Goal: Transaction & Acquisition: Book appointment/travel/reservation

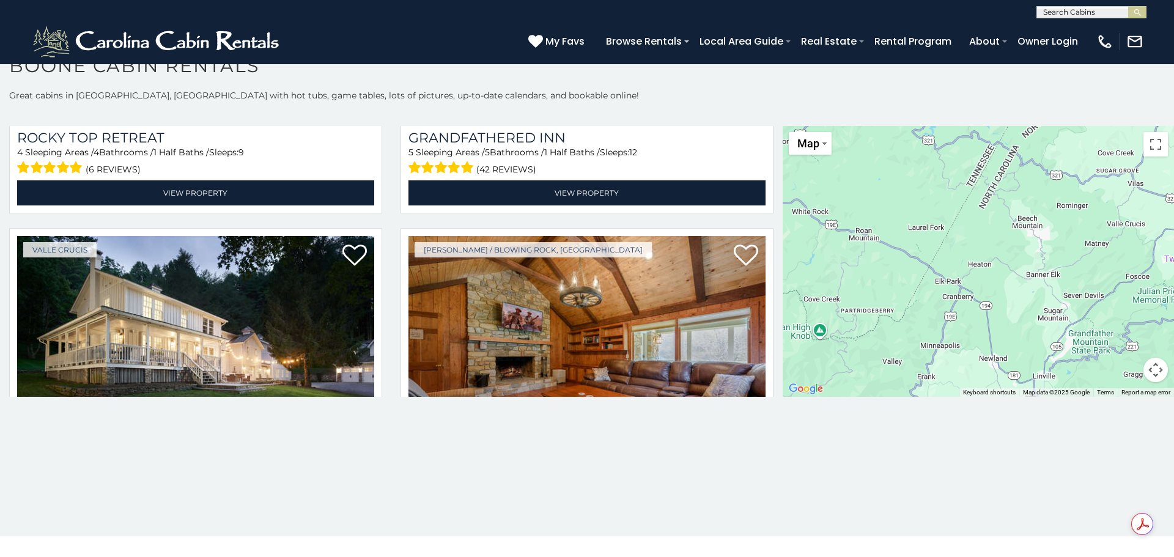
scroll to position [990, 0]
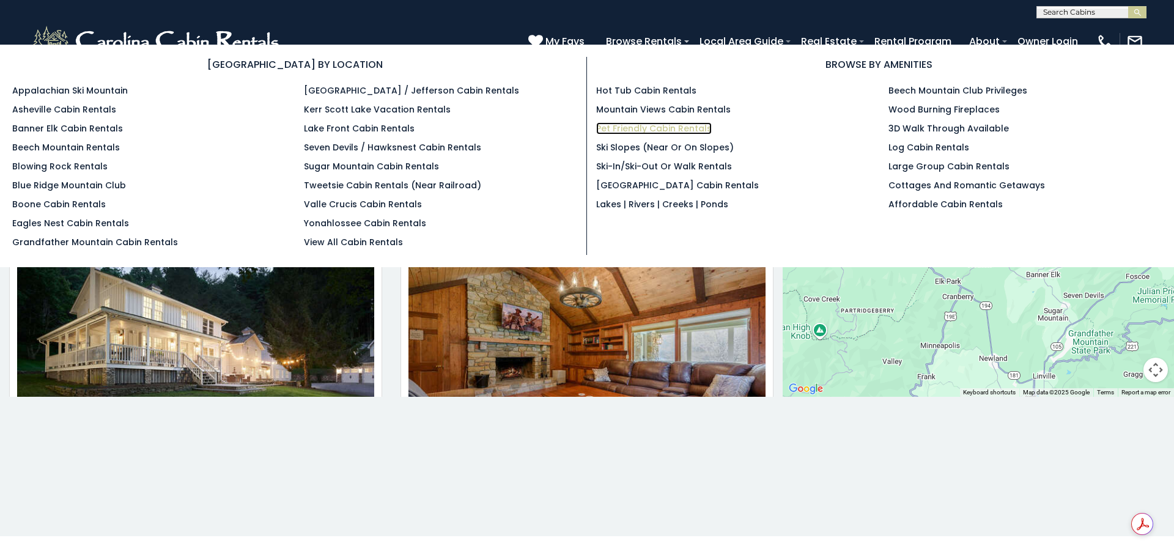
drag, startPoint x: 651, startPoint y: 128, endPoint x: 632, endPoint y: 131, distance: 18.7
click at [632, 131] on link "Pet Friendly Cabin Rentals" at bounding box center [654, 128] width 116 height 12
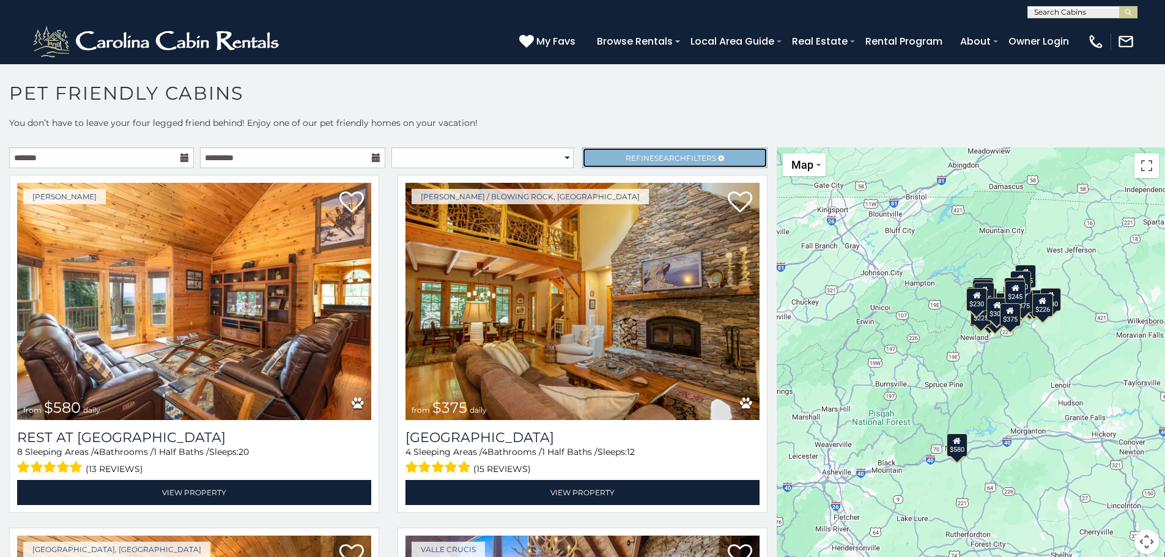
click at [660, 160] on span "Search" at bounding box center [670, 158] width 32 height 9
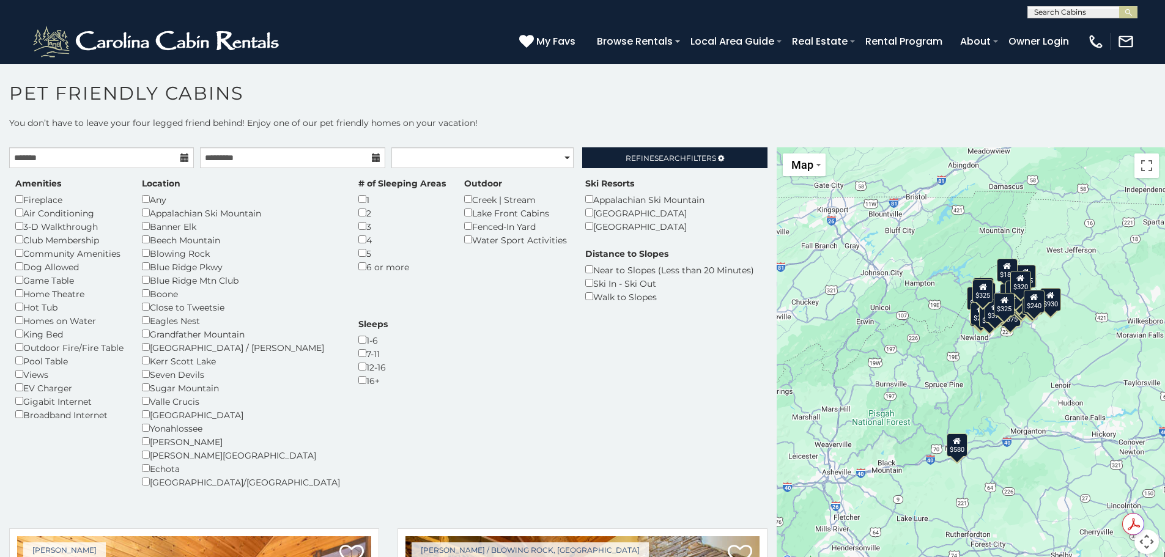
drag, startPoint x: 124, startPoint y: 422, endPoint x: 547, endPoint y: 447, distance: 424.0
click at [547, 447] on div "Amenities Fireplace Air Conditioning 3-D Walkthrough Club Membership Community …" at bounding box center [388, 340] width 765 height 326
drag, startPoint x: 154, startPoint y: 216, endPoint x: 494, endPoint y: 309, distance: 353.1
click at [502, 331] on div "Amenities Fireplace Air Conditioning 3-D Walkthrough Club Membership Community …" at bounding box center [388, 340] width 765 height 326
drag, startPoint x: 189, startPoint y: 399, endPoint x: 204, endPoint y: 385, distance: 21.2
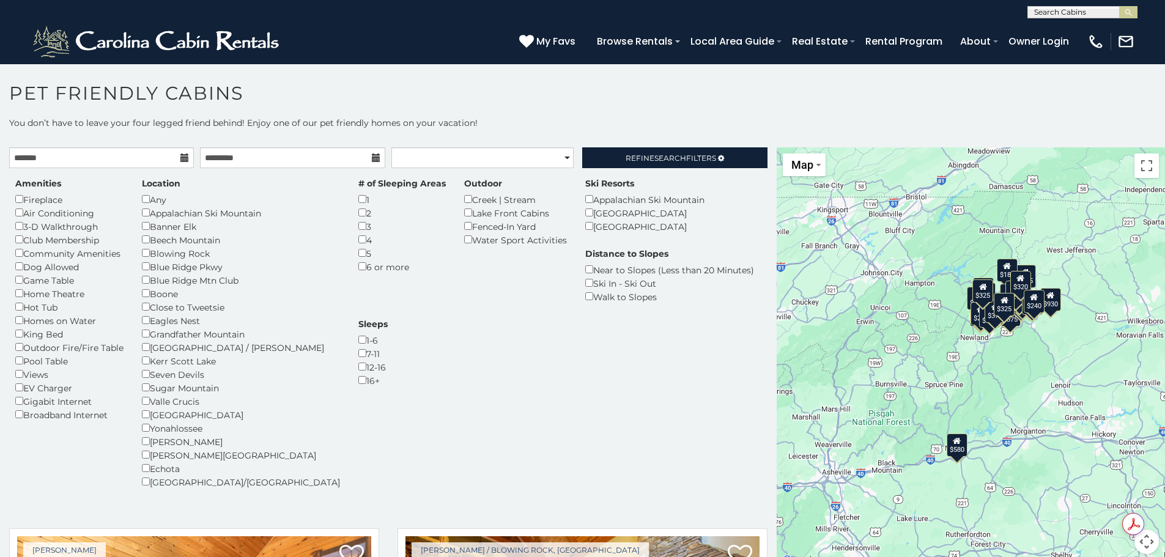
drag, startPoint x: 204, startPoint y: 385, endPoint x: 515, endPoint y: 358, distance: 311.8
click at [515, 358] on div "Amenities Fireplace Air Conditioning 3-D Walkthrough Club Membership Community …" at bounding box center [388, 340] width 765 height 326
drag, startPoint x: 215, startPoint y: 176, endPoint x: 234, endPoint y: 176, distance: 18.3
drag, startPoint x: 234, startPoint y: 176, endPoint x: 509, endPoint y: 290, distance: 298.6
click at [576, 298] on div "Distance to Slopes Near to Slopes (Less than 20 Minutes) Ski In - Ski Out Walk …" at bounding box center [669, 276] width 187 height 56
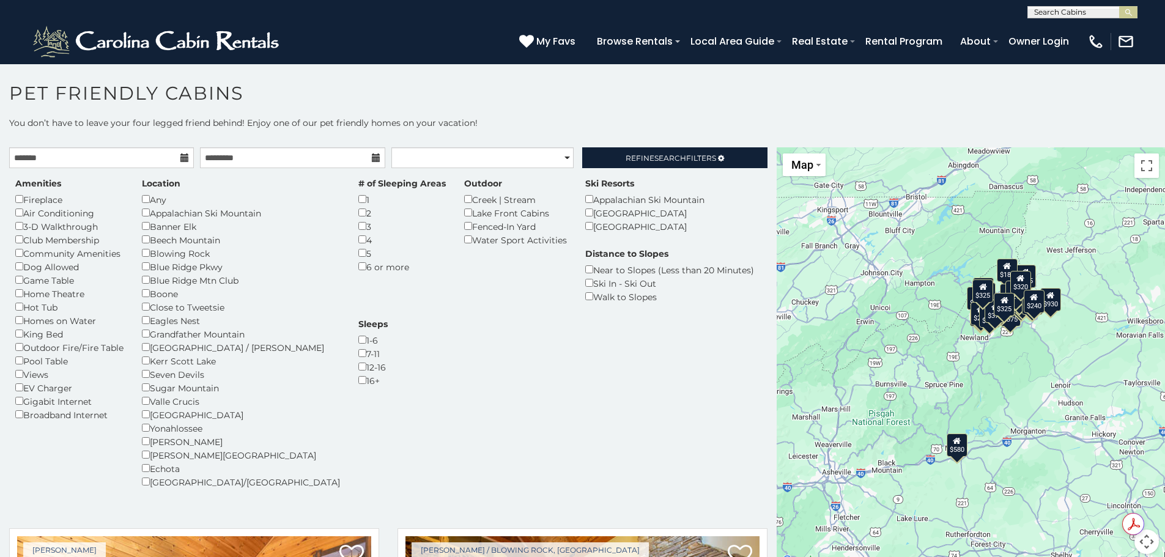
drag, startPoint x: 302, startPoint y: 232, endPoint x: 660, endPoint y: 336, distance: 372.4
click at [665, 346] on div "Amenities Fireplace Air Conditioning 3-D Walkthrough Club Membership Community …" at bounding box center [388, 340] width 765 height 326
click at [358, 242] on div "4" at bounding box center [401, 239] width 87 height 13
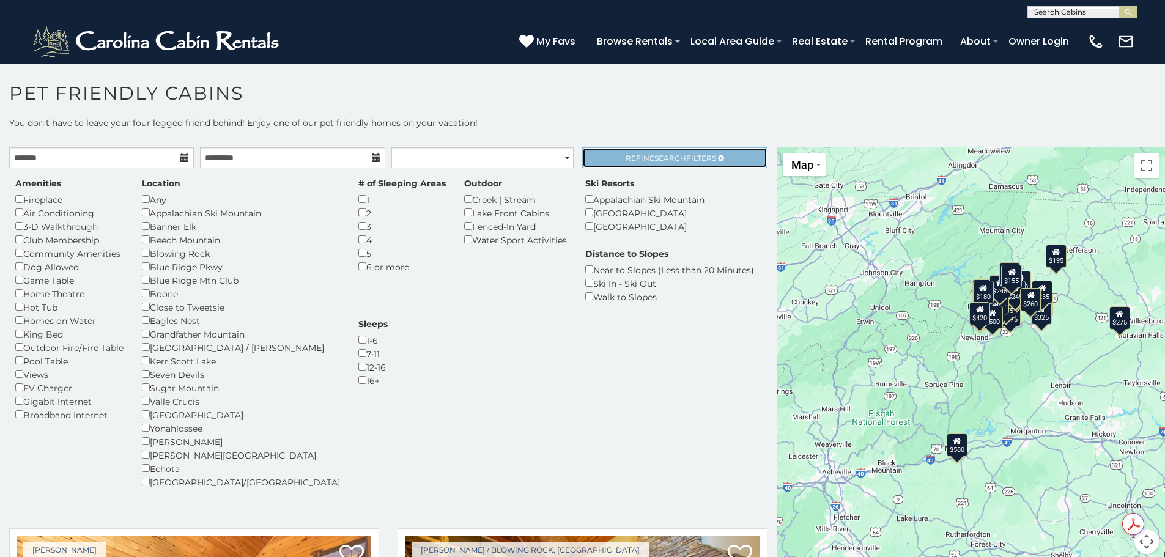
drag, startPoint x: 609, startPoint y: 163, endPoint x: 629, endPoint y: 158, distance: 20.3
drag, startPoint x: 629, startPoint y: 158, endPoint x: 539, endPoint y: 316, distance: 181.6
click at [539, 316] on div "Amenities Fireplace Air Conditioning 3-D Walkthrough Club Membership Community …" at bounding box center [388, 340] width 765 height 326
drag, startPoint x: 311, startPoint y: 233, endPoint x: 335, endPoint y: 226, distance: 25.0
click at [358, 226] on div "3" at bounding box center [401, 226] width 87 height 13
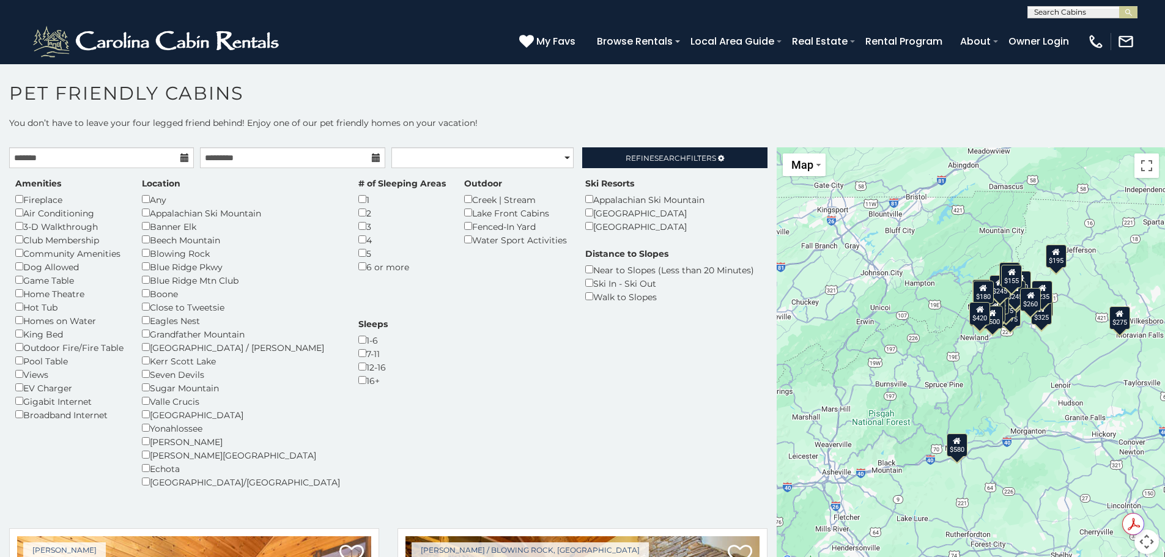
click at [358, 236] on div "4" at bounding box center [401, 239] width 87 height 13
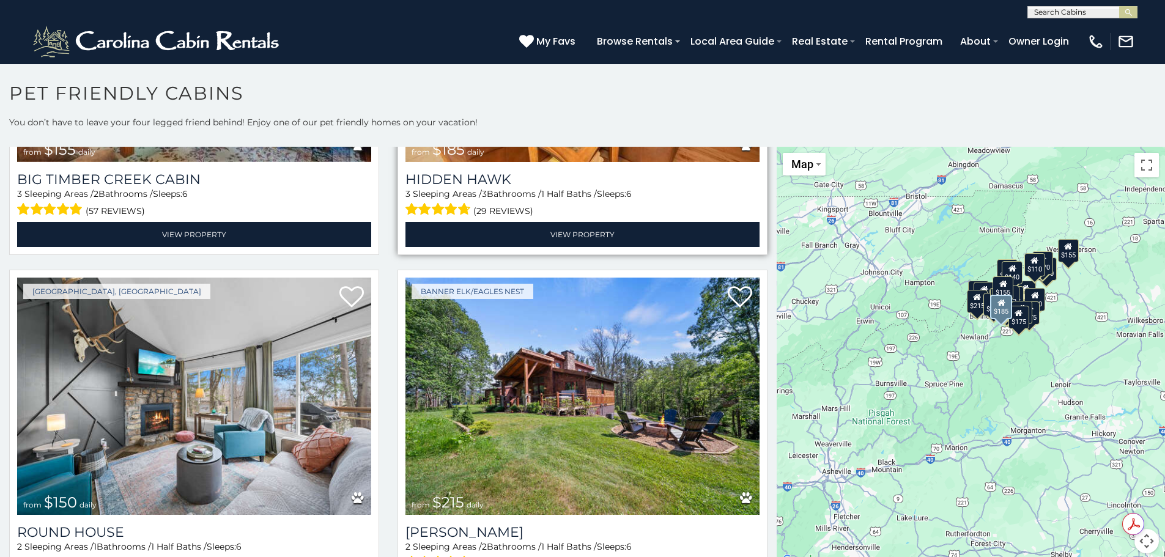
scroll to position [3788, 0]
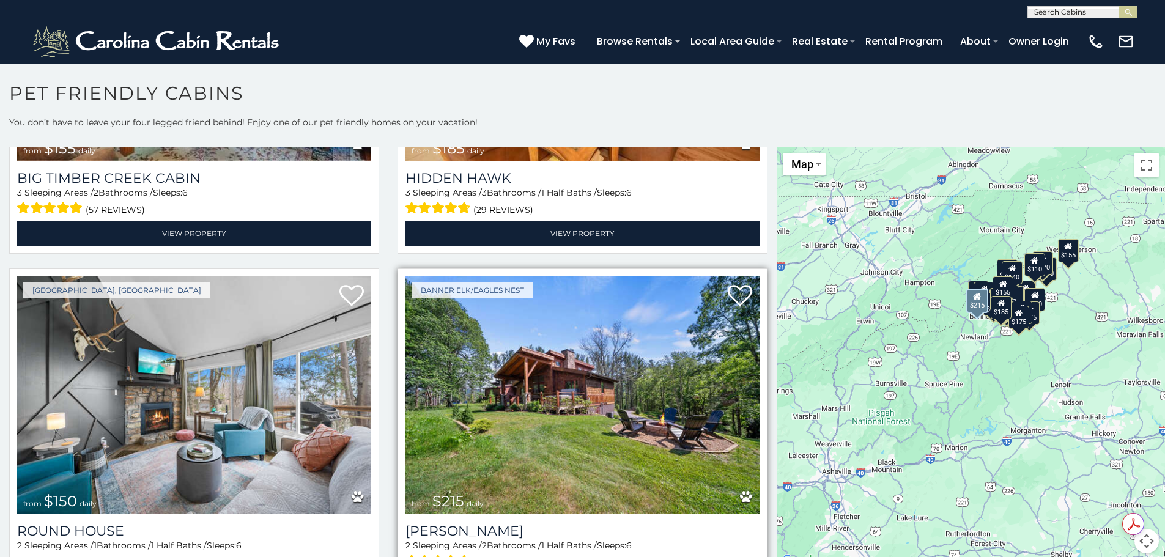
click at [535, 354] on img at bounding box center [583, 394] width 354 height 237
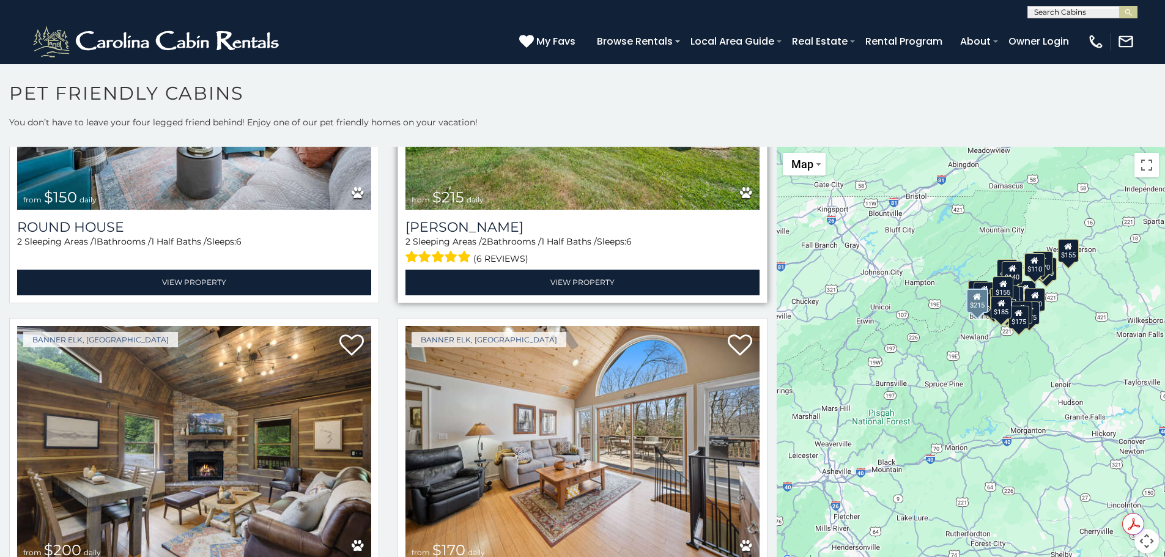
scroll to position [4094, 0]
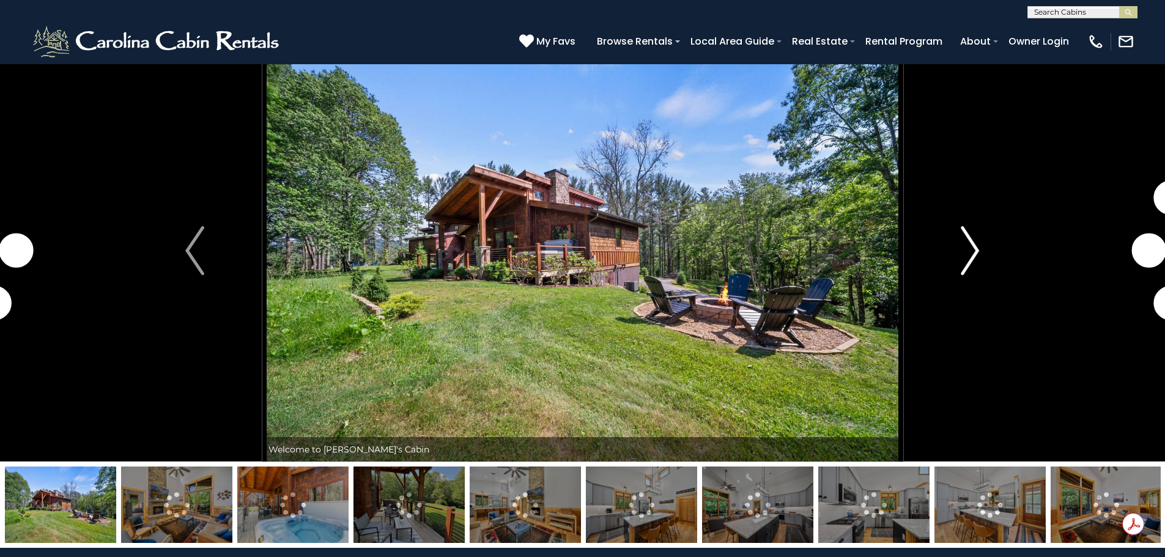
drag, startPoint x: 974, startPoint y: 250, endPoint x: 969, endPoint y: 244, distance: 7.8
click at [969, 244] on img "Next" at bounding box center [970, 250] width 18 height 49
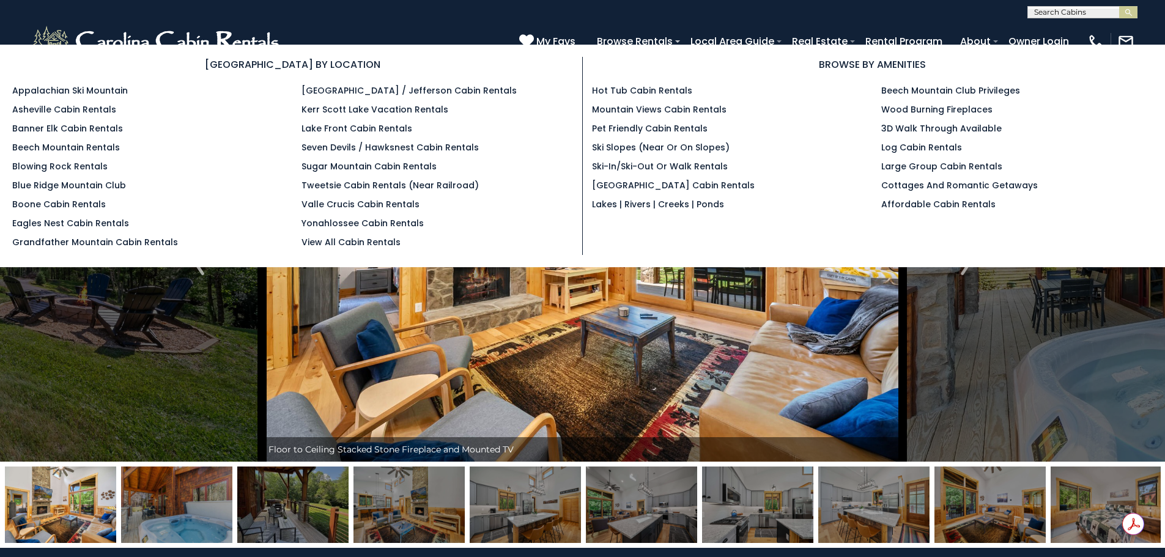
drag, startPoint x: 1059, startPoint y: 120, endPoint x: 1103, endPoint y: 114, distance: 43.8
click at [1103, 114] on li "Wood Burning Fireplaces" at bounding box center [1017, 109] width 272 height 13
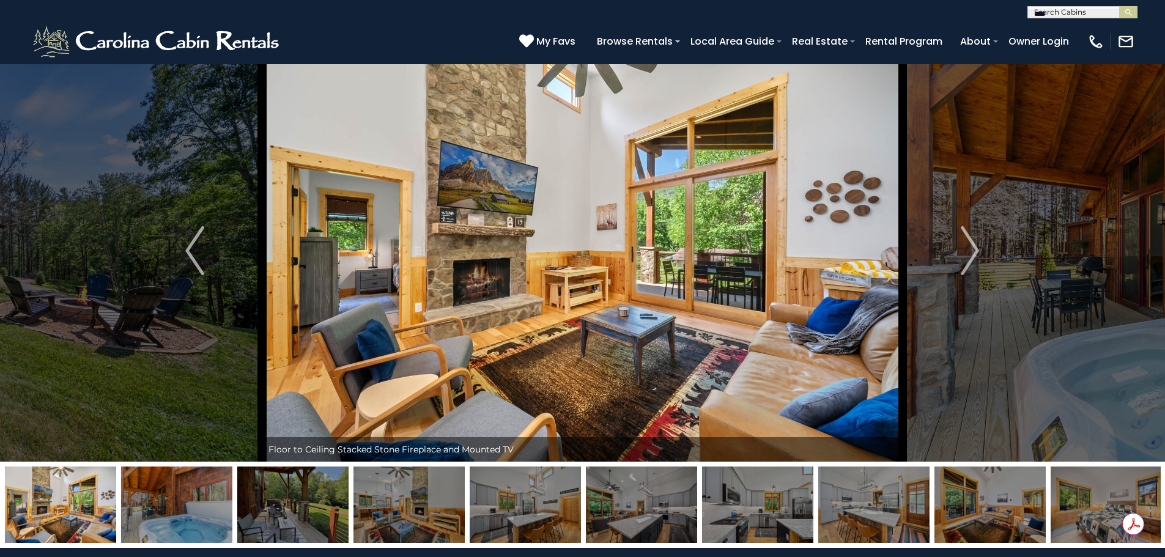
scroll to position [1, 0]
drag, startPoint x: 1094, startPoint y: 10, endPoint x: 769, endPoint y: 20, distance: 325.5
click at [769, 20] on header "**********" at bounding box center [582, 32] width 1165 height 64
type input "****"
click at [1084, 19] on div "(828) 295-6000 My Favs Browse Rentals Local Area Guide Activities & Attractions…" at bounding box center [582, 41] width 1165 height 46
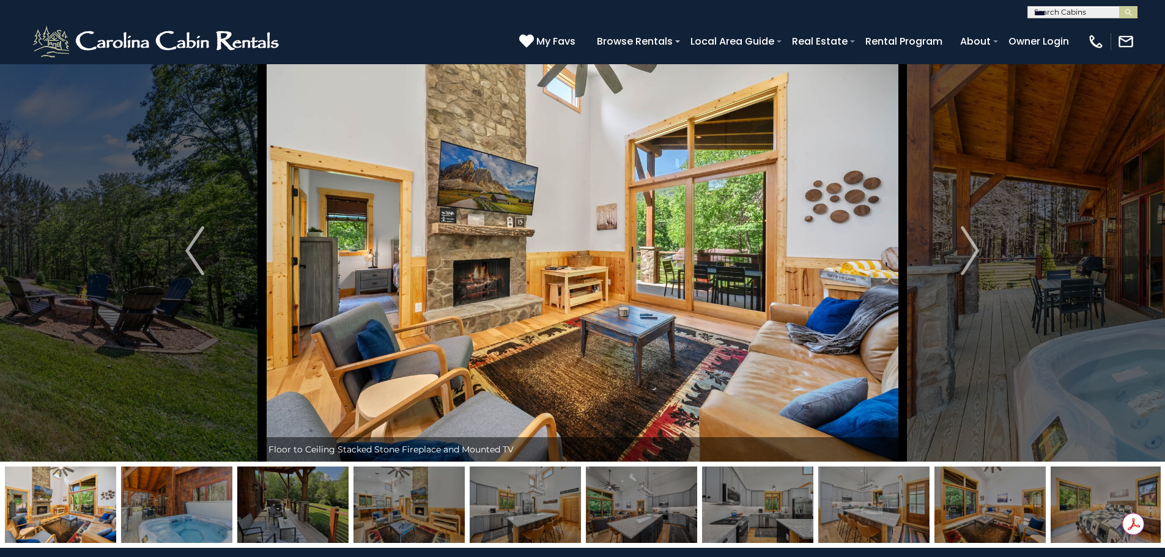
drag, startPoint x: 1088, startPoint y: 17, endPoint x: 969, endPoint y: 14, distance: 119.3
click at [969, 14] on div "**********" at bounding box center [582, 9] width 1165 height 18
click at [1126, 17] on img "submit" at bounding box center [1128, 12] width 9 height 9
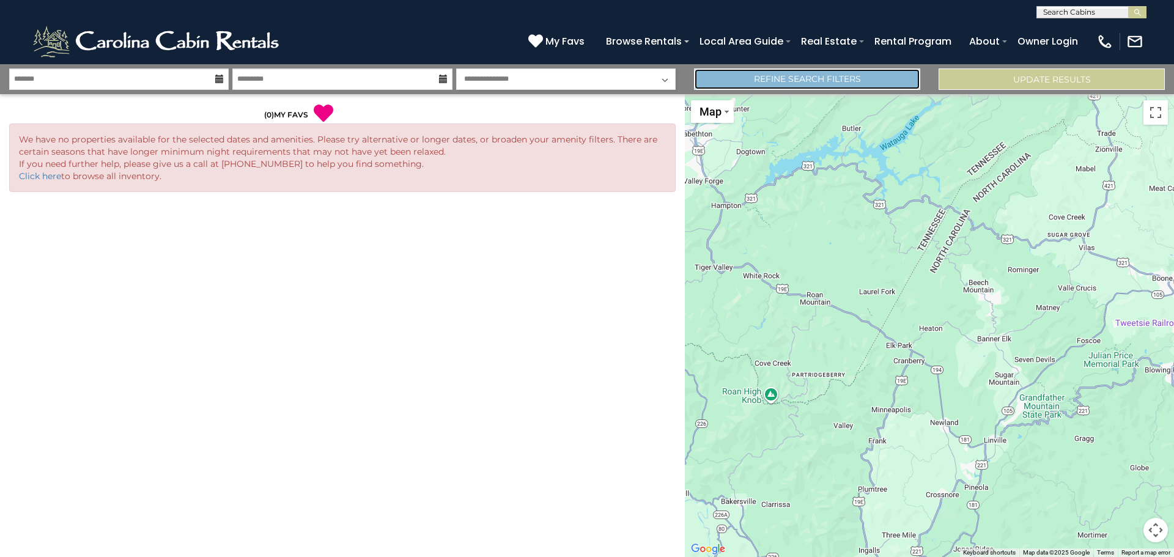
drag, startPoint x: 0, startPoint y: 0, endPoint x: 863, endPoint y: 71, distance: 865.9
drag, startPoint x: 863, startPoint y: 71, endPoint x: 763, endPoint y: 75, distance: 100.4
click at [763, 75] on link "Refine Search Filters" at bounding box center [807, 79] width 226 height 21
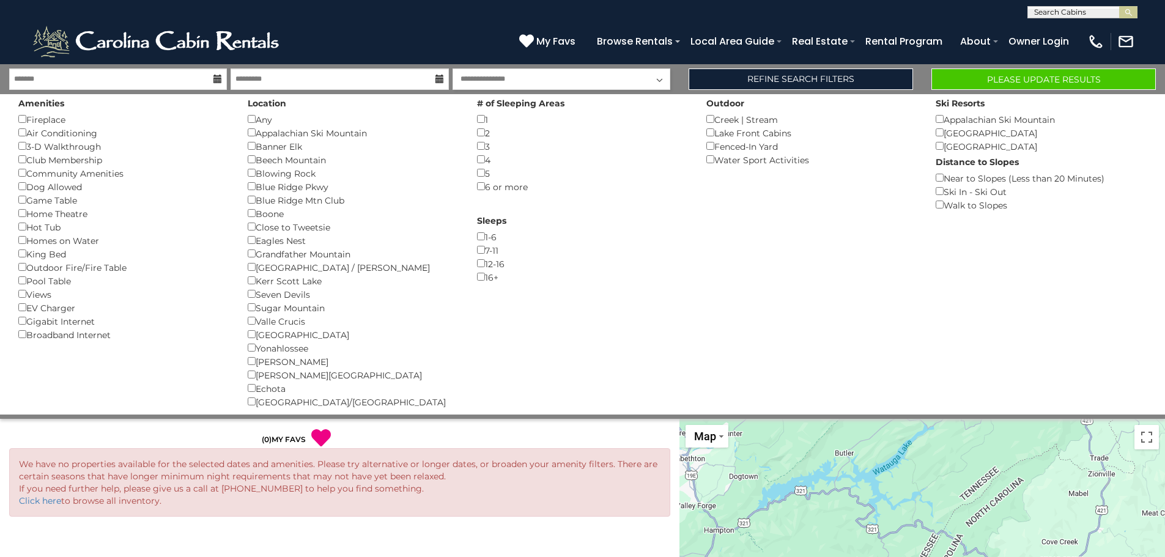
drag, startPoint x: 250, startPoint y: 209, endPoint x: 196, endPoint y: 159, distance: 72.7
click at [196, 159] on div "Club Membership ()" at bounding box center [123, 159] width 211 height 13
click at [249, 179] on div "Location Any () Appalachian Ski Mountain () Banner Elk () Beech Mountain () Blo…" at bounding box center [353, 251] width 229 height 314
click at [254, 193] on div "Blue Ridge Mtn Club ()" at bounding box center [353, 199] width 211 height 13
drag, startPoint x: 254, startPoint y: 204, endPoint x: 256, endPoint y: 216, distance: 11.8
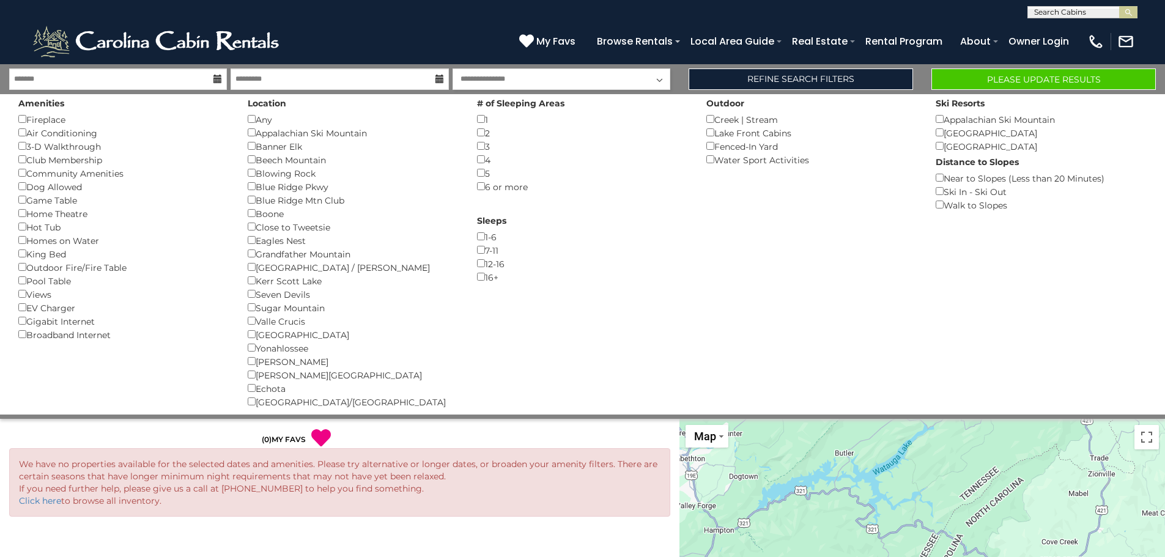
click at [255, 206] on div "Blue Ridge Mtn Club ()" at bounding box center [353, 199] width 211 height 13
click at [256, 229] on div "Close to Tweetsie ()" at bounding box center [353, 226] width 211 height 13
click at [1037, 74] on button "Please Update Results" at bounding box center [1044, 79] width 224 height 21
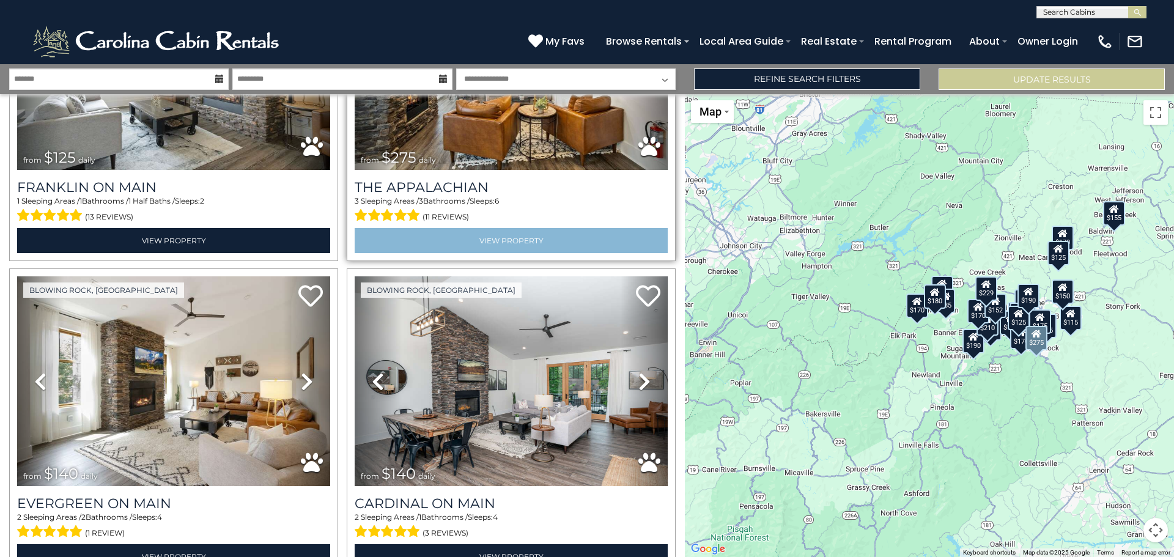
scroll to position [183, 0]
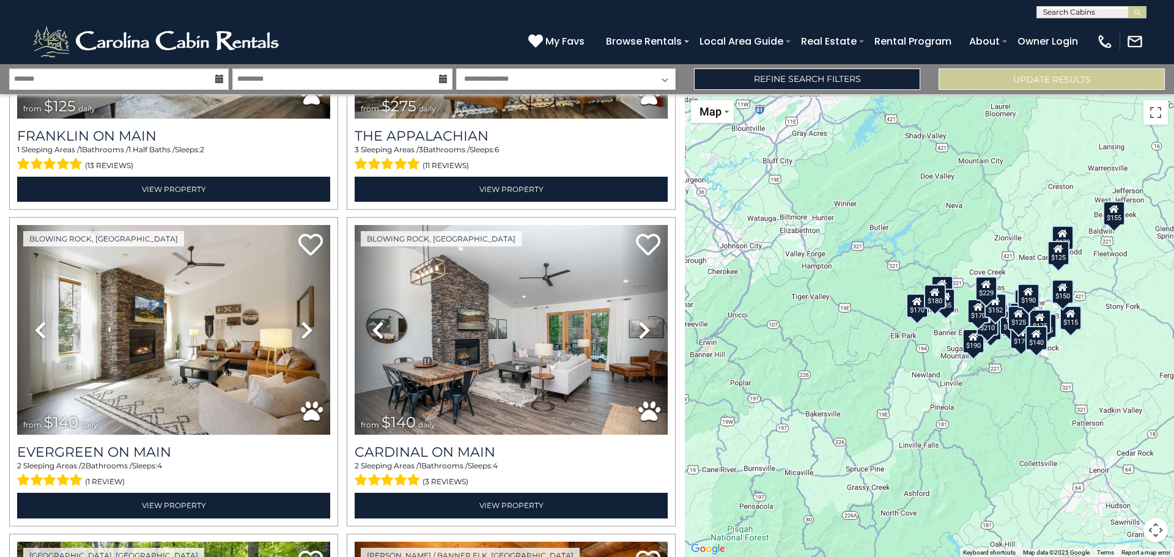
click at [1103, 299] on div "$125 $275 $140 $140 $125 $195 $170 $170 $155 $125 $155 $85 $190 $165 $125 $155 …" at bounding box center [929, 325] width 489 height 463
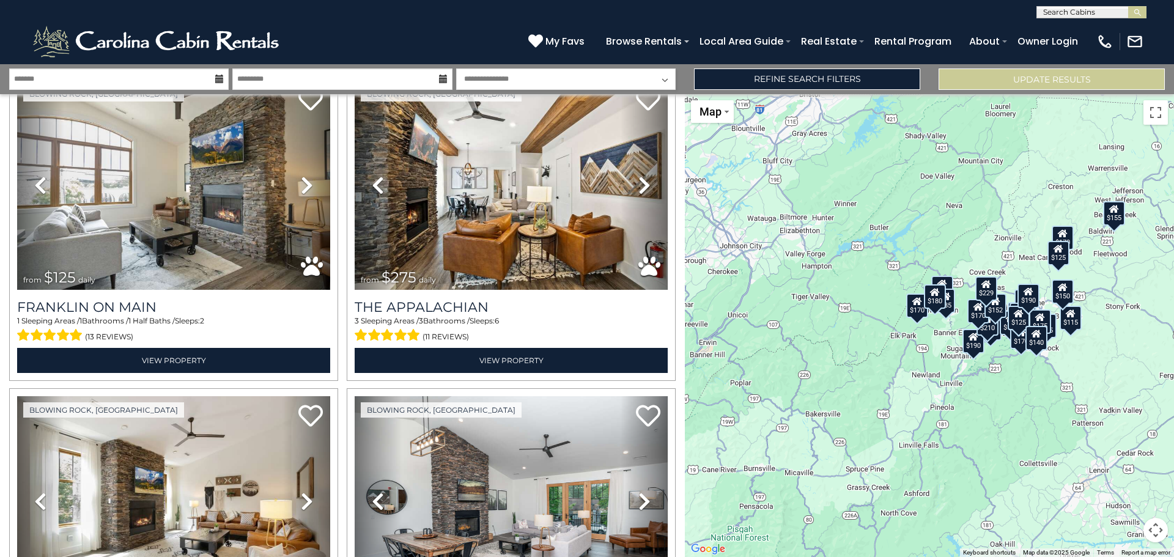
scroll to position [62, 0]
click at [1027, 389] on div "$125 $275 $140 $140 $125 $195 $170 $170 $155 $125 $155 $85 $190 $165 $125 $155 …" at bounding box center [929, 325] width 489 height 463
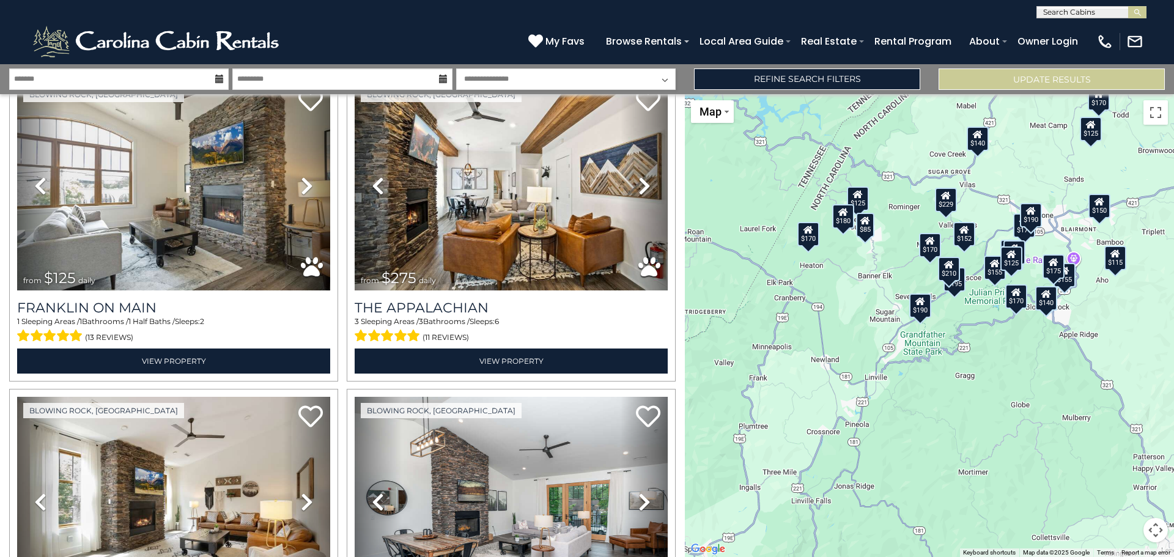
click at [1004, 363] on div "$125 $275 $140 $140 $125 $195 $170 $170 $125 $155 $85 $190 $165 $125 $155 $210 …" at bounding box center [929, 325] width 489 height 463
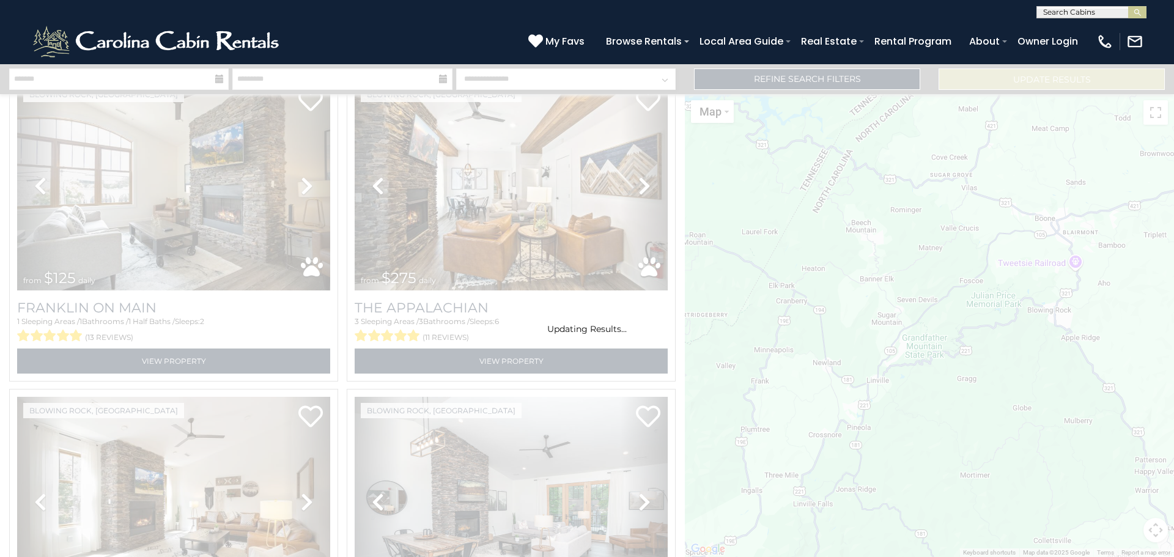
click at [986, 389] on div "Updating Results..." at bounding box center [587, 310] width 1174 height 493
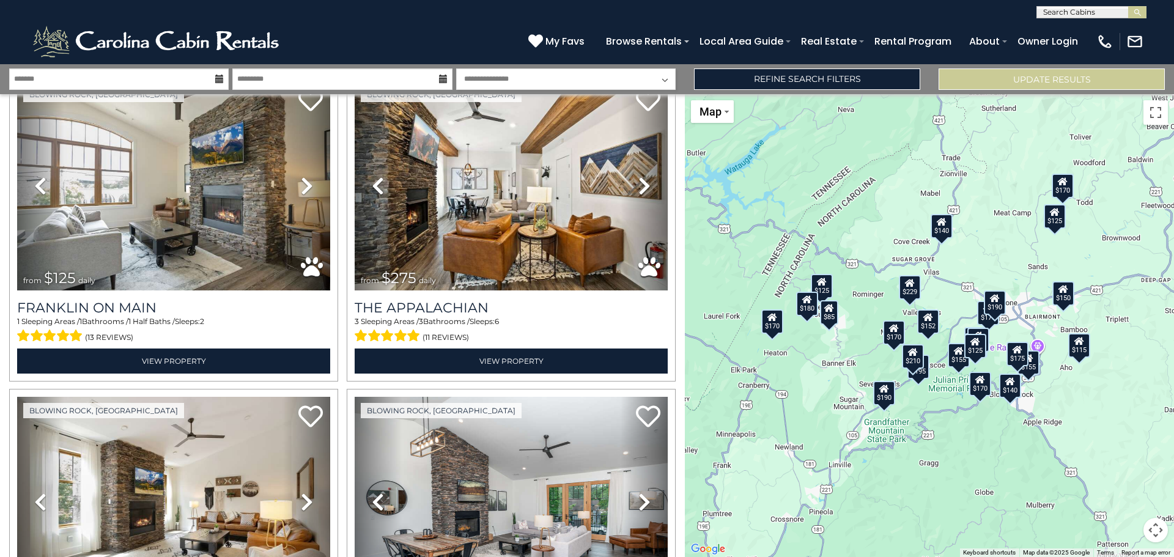
drag, startPoint x: 1035, startPoint y: 165, endPoint x: 998, endPoint y: 250, distance: 93.6
click at [998, 250] on div "$125 $275 $140 $140 $125 $195 $170 $170 $125 $155 $85 $190 $165 $125 $155 $210 …" at bounding box center [929, 325] width 489 height 463
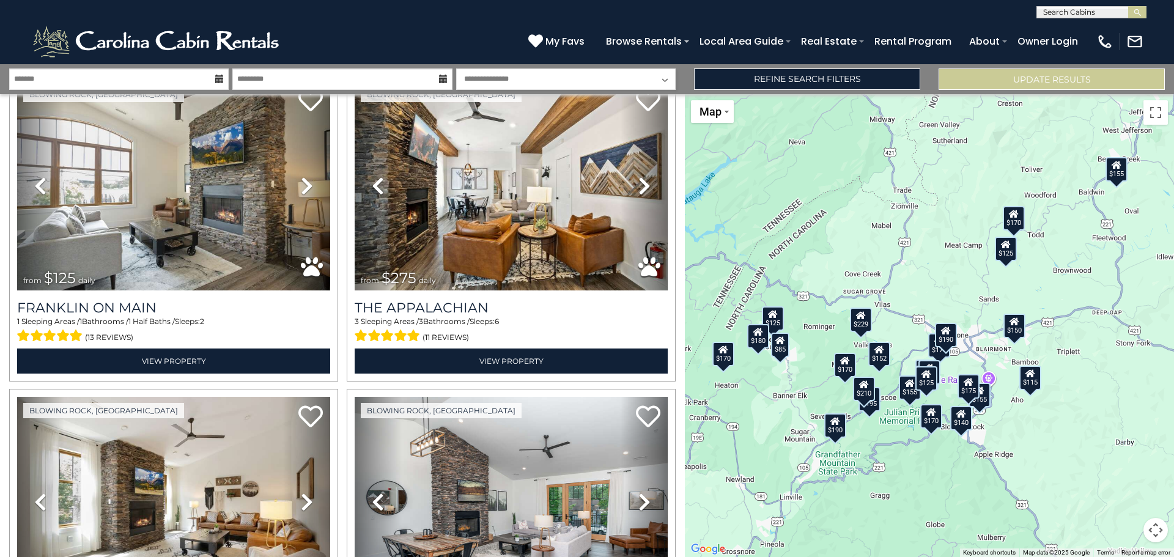
drag, startPoint x: 1029, startPoint y: 215, endPoint x: 978, endPoint y: 249, distance: 60.9
click at [978, 249] on div "$125 $275 $140 $140 $125 $195 $170 $170 $155 $125 $155 $85 $190 $165 $125 $155 …" at bounding box center [929, 325] width 489 height 463
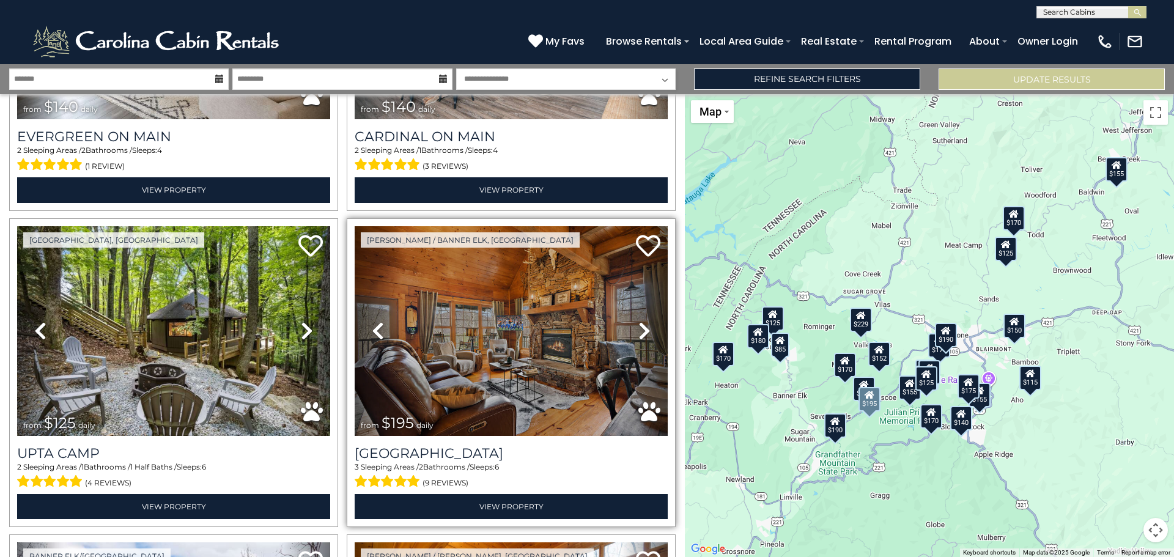
scroll to position [550, 0]
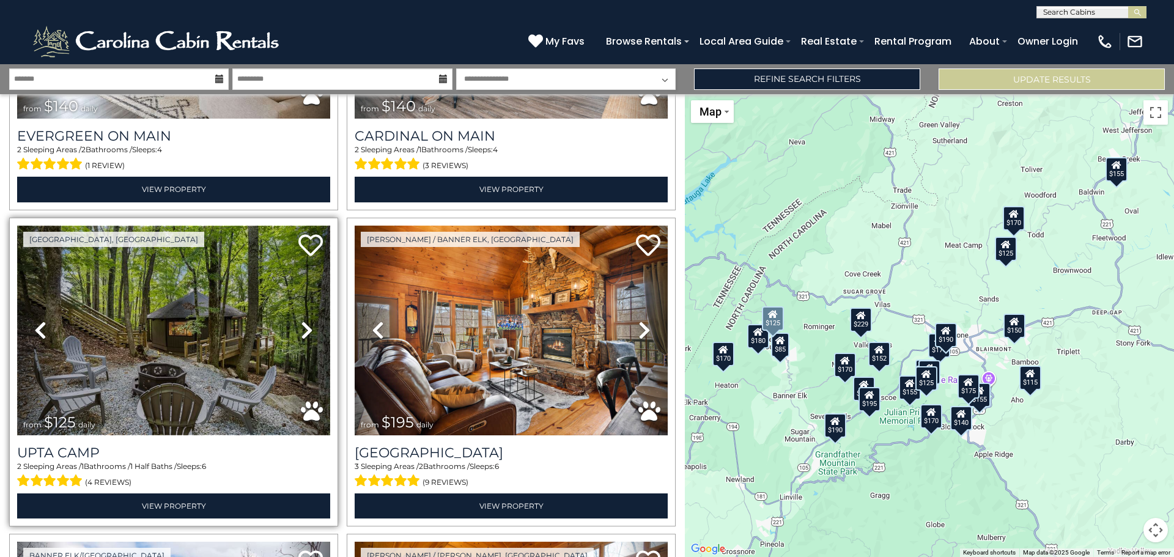
click at [183, 353] on img at bounding box center [173, 331] width 313 height 210
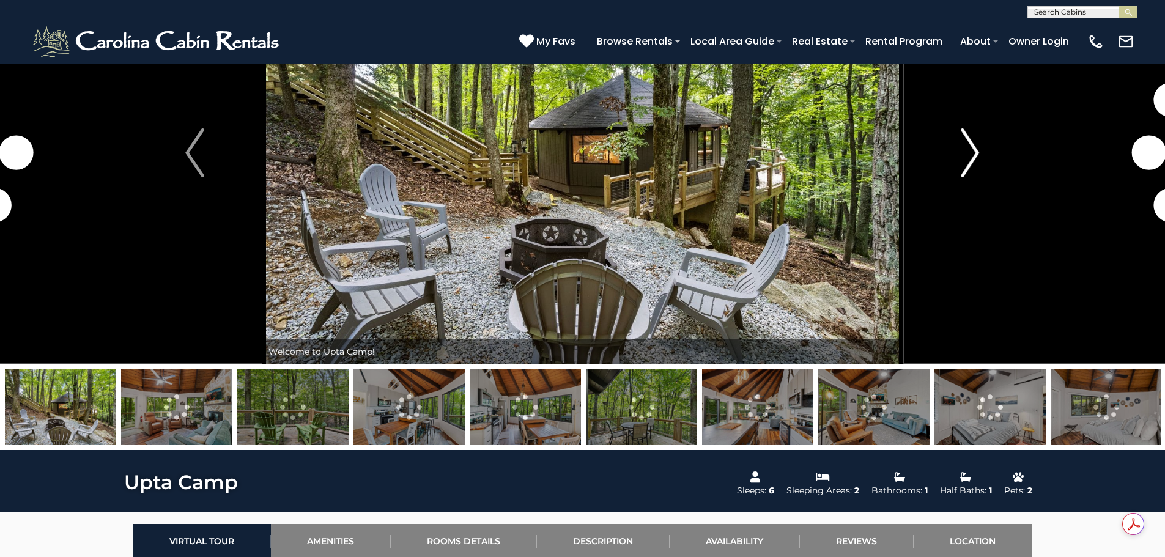
click at [965, 162] on img "Next" at bounding box center [970, 152] width 18 height 49
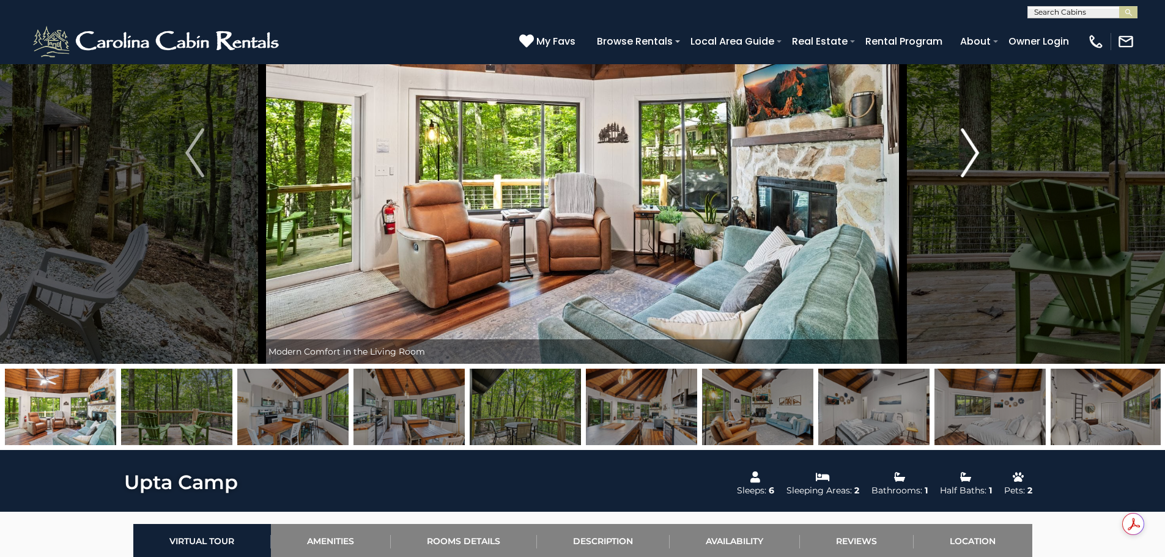
drag, startPoint x: 965, startPoint y: 162, endPoint x: 972, endPoint y: 157, distance: 9.7
click at [972, 157] on img "Next" at bounding box center [970, 152] width 18 height 49
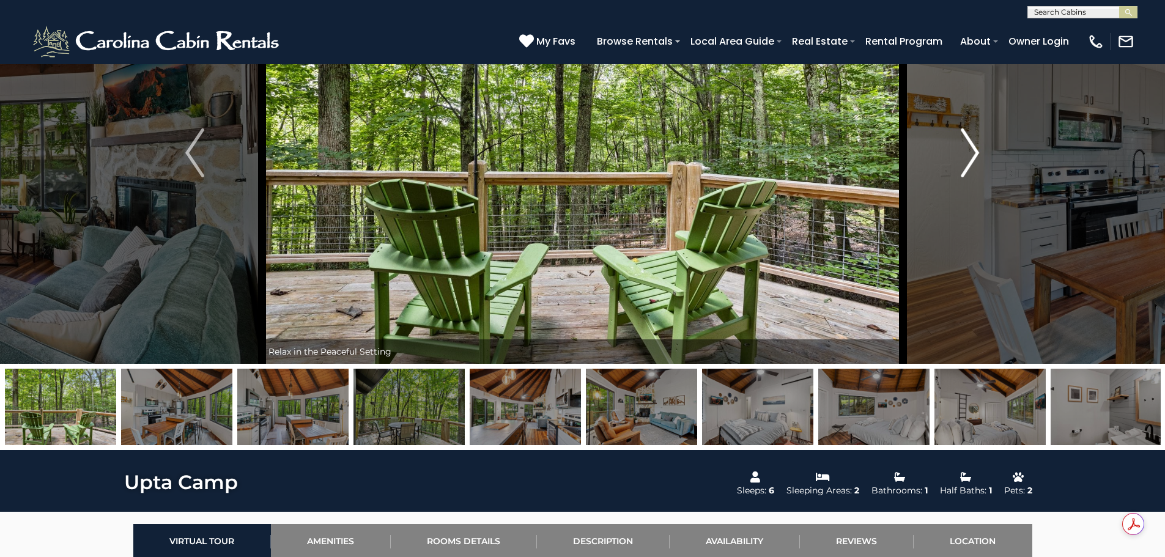
click at [972, 157] on img "Next" at bounding box center [970, 152] width 18 height 49
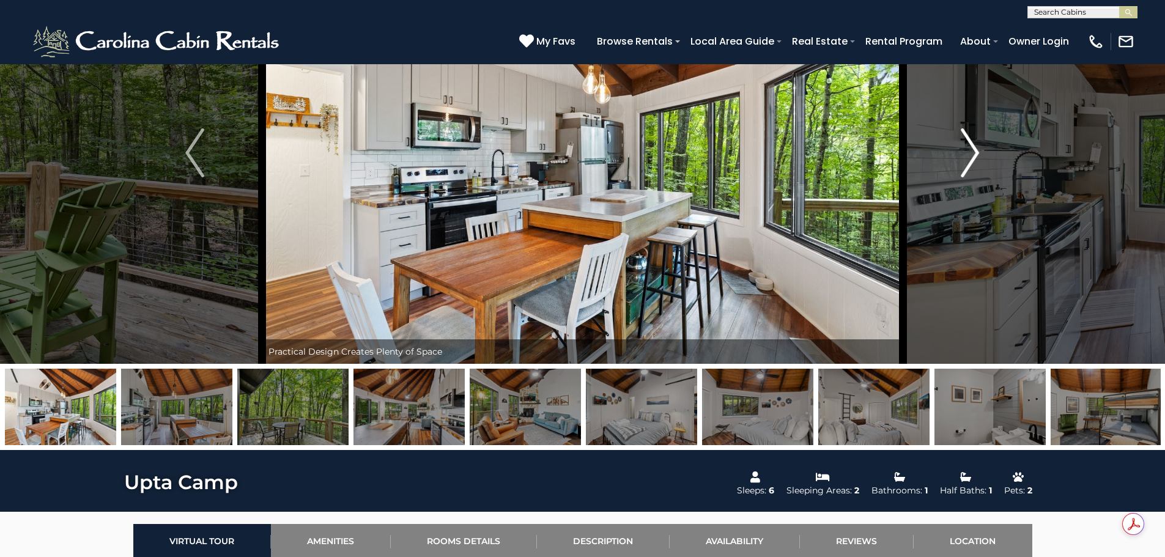
click at [972, 157] on img "Next" at bounding box center [970, 152] width 18 height 49
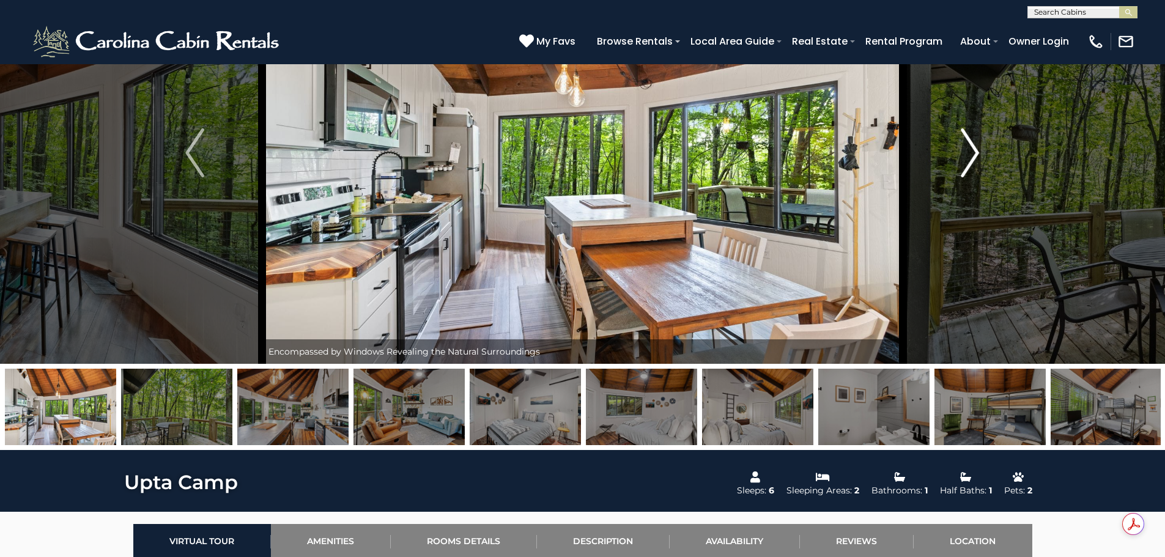
click at [972, 157] on img "Next" at bounding box center [970, 152] width 18 height 49
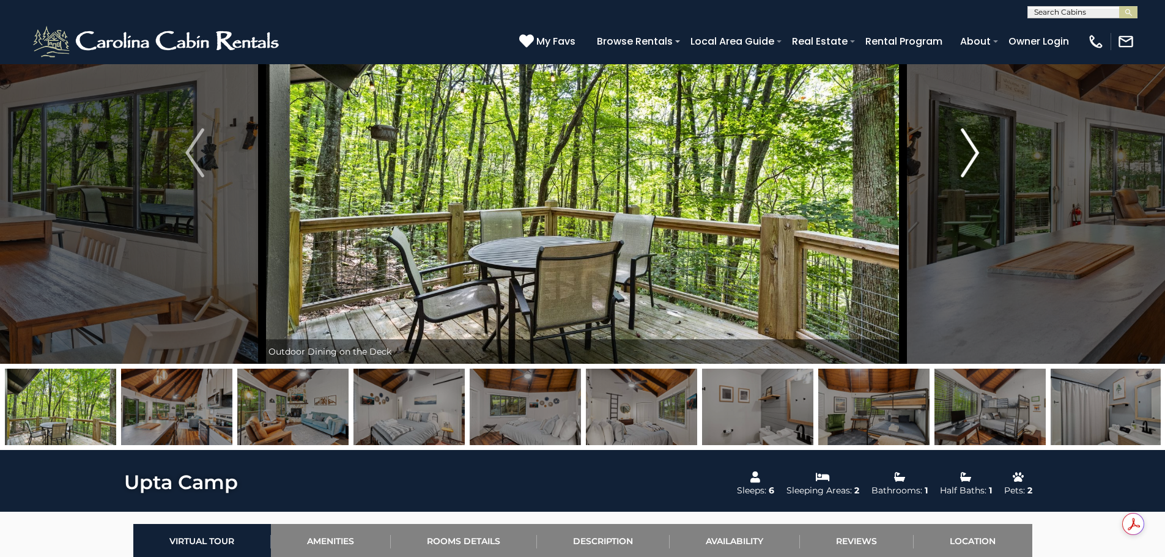
click at [972, 157] on img "Next" at bounding box center [970, 152] width 18 height 49
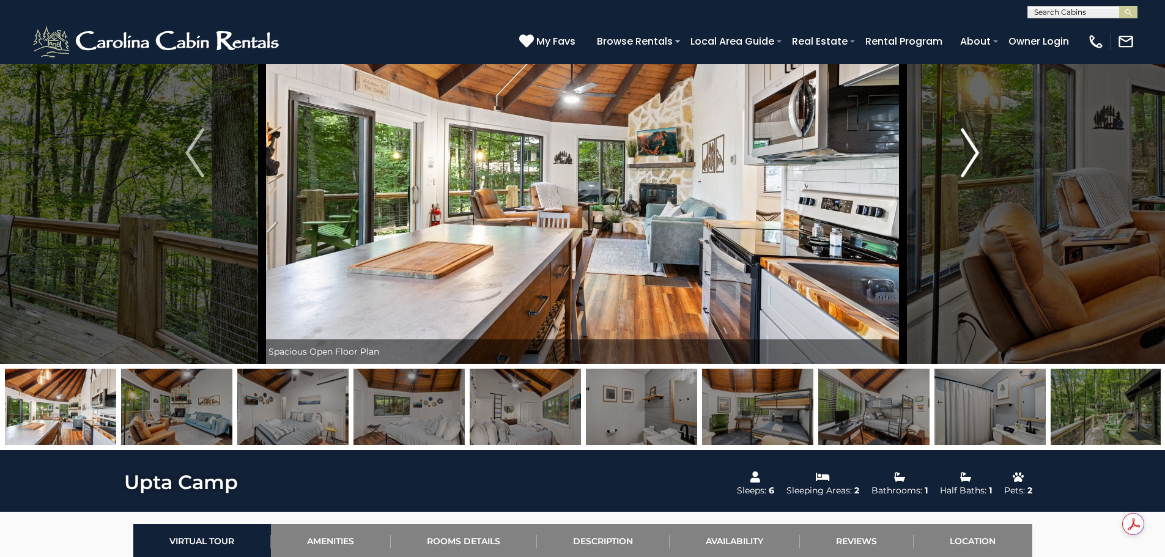
drag, startPoint x: 972, startPoint y: 157, endPoint x: 955, endPoint y: 165, distance: 18.9
click at [955, 165] on button "Next" at bounding box center [970, 153] width 135 height 422
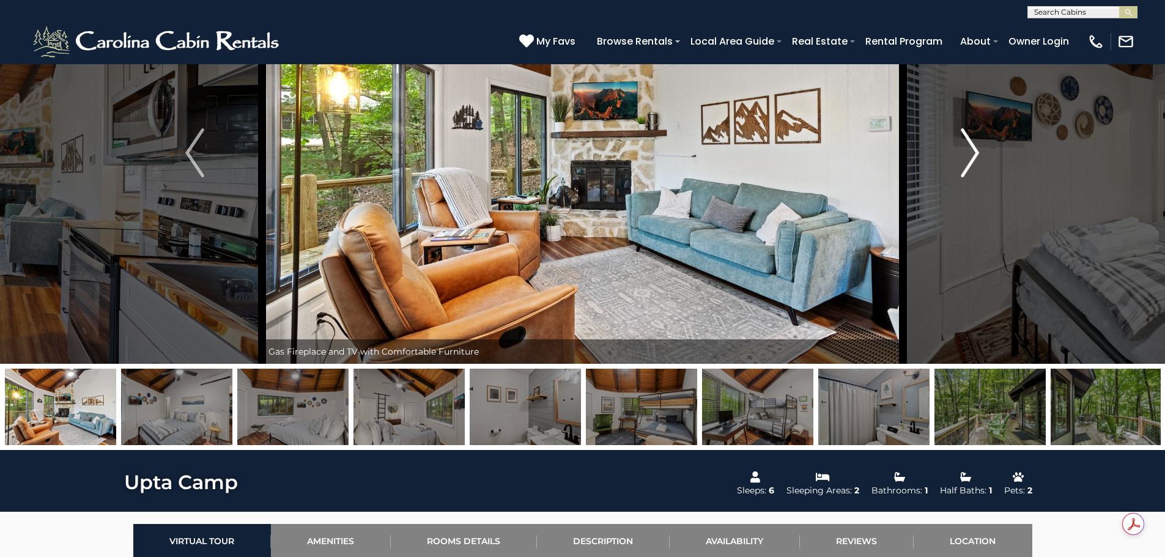
click at [955, 165] on button "Next" at bounding box center [970, 153] width 135 height 422
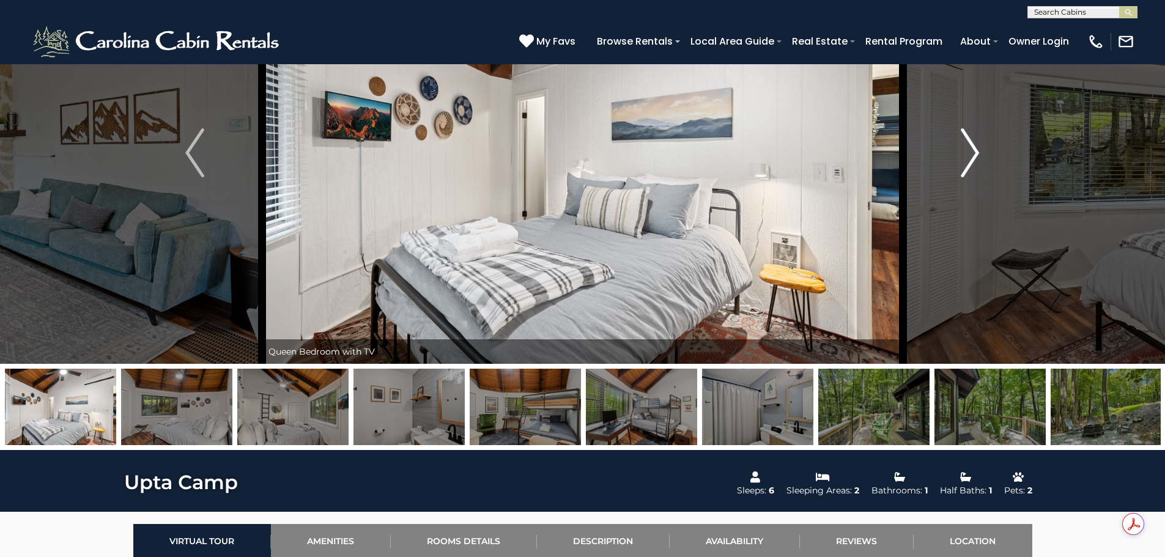
click at [955, 165] on button "Next" at bounding box center [970, 153] width 135 height 422
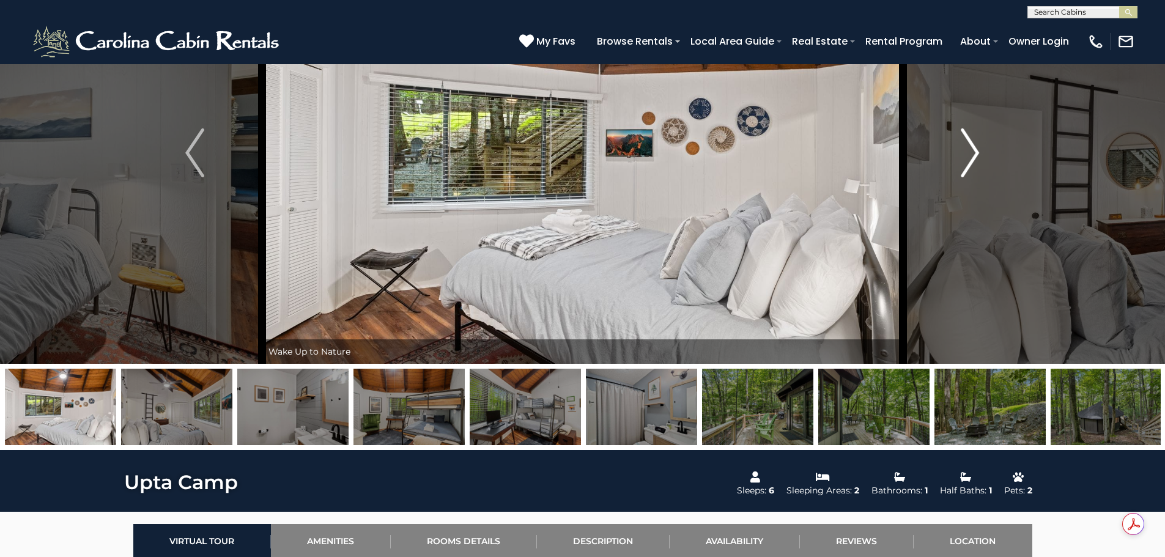
click at [955, 165] on button "Next" at bounding box center [970, 153] width 135 height 422
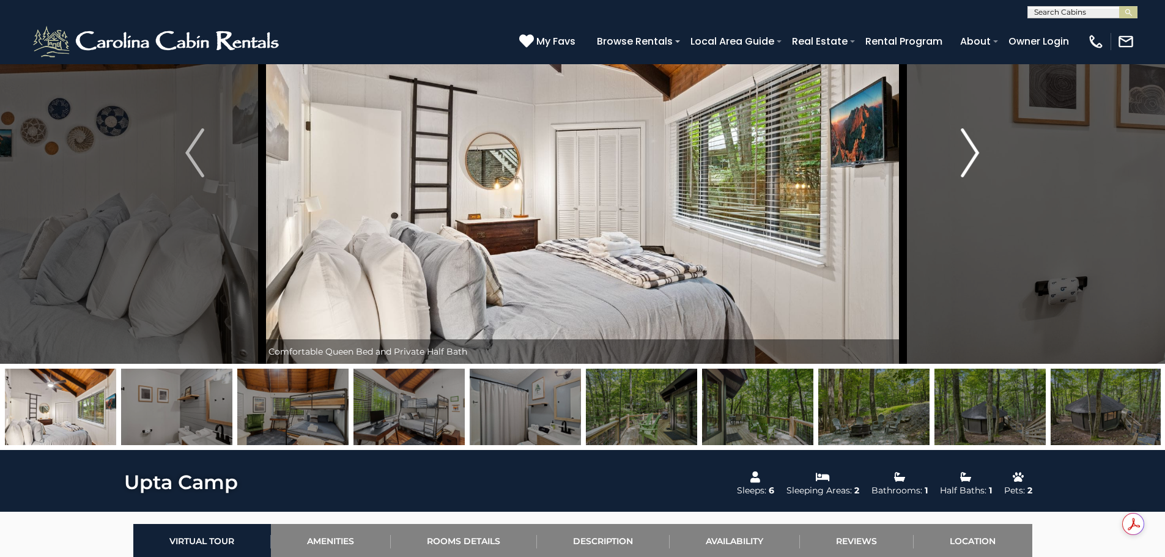
click at [955, 165] on button "Next" at bounding box center [970, 153] width 135 height 422
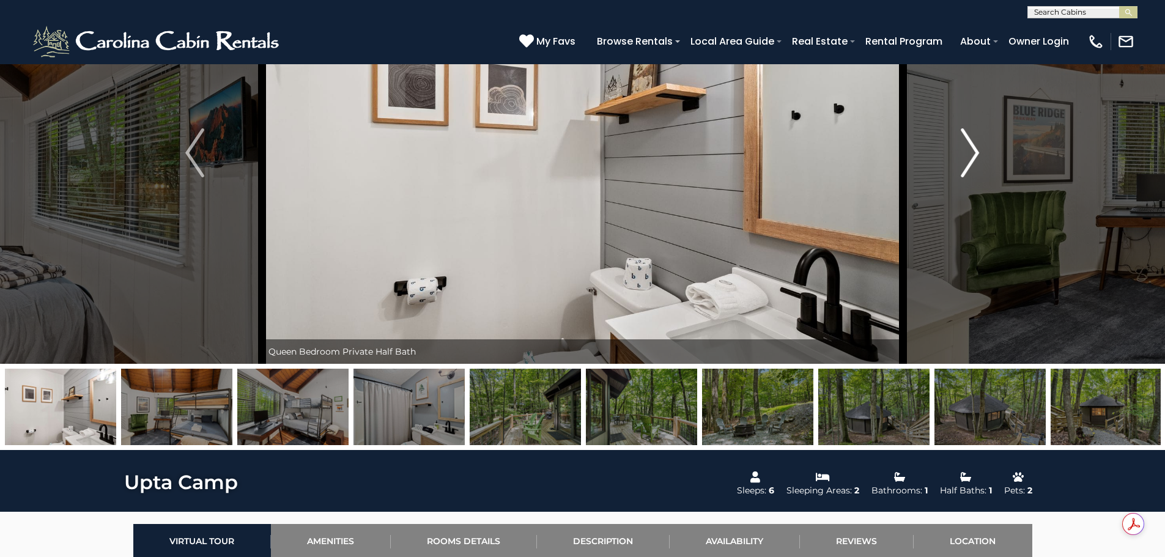
click at [955, 165] on button "Next" at bounding box center [970, 153] width 135 height 422
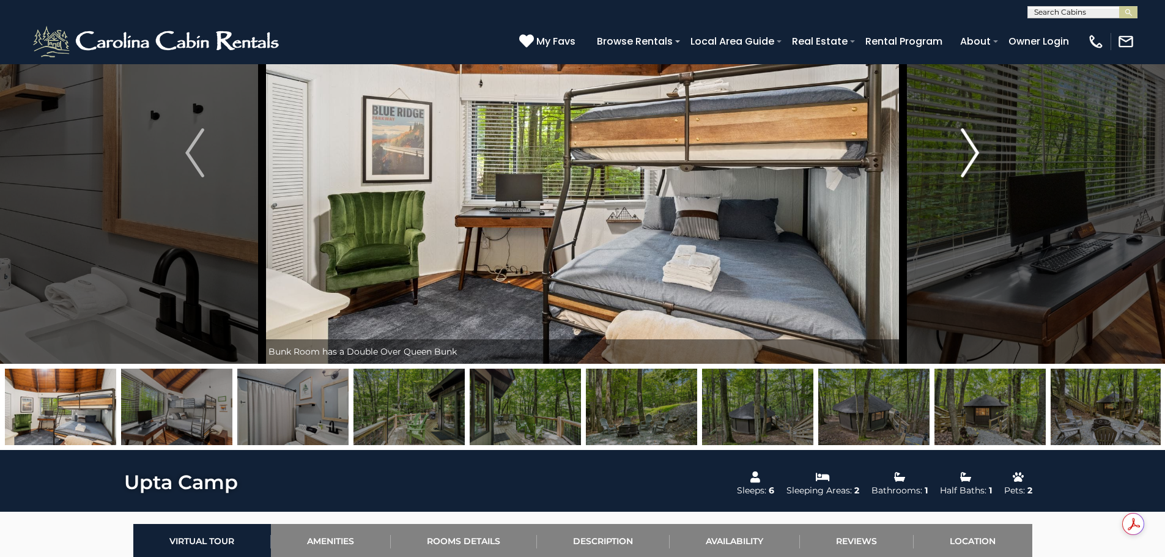
click at [955, 165] on button "Next" at bounding box center [970, 153] width 135 height 422
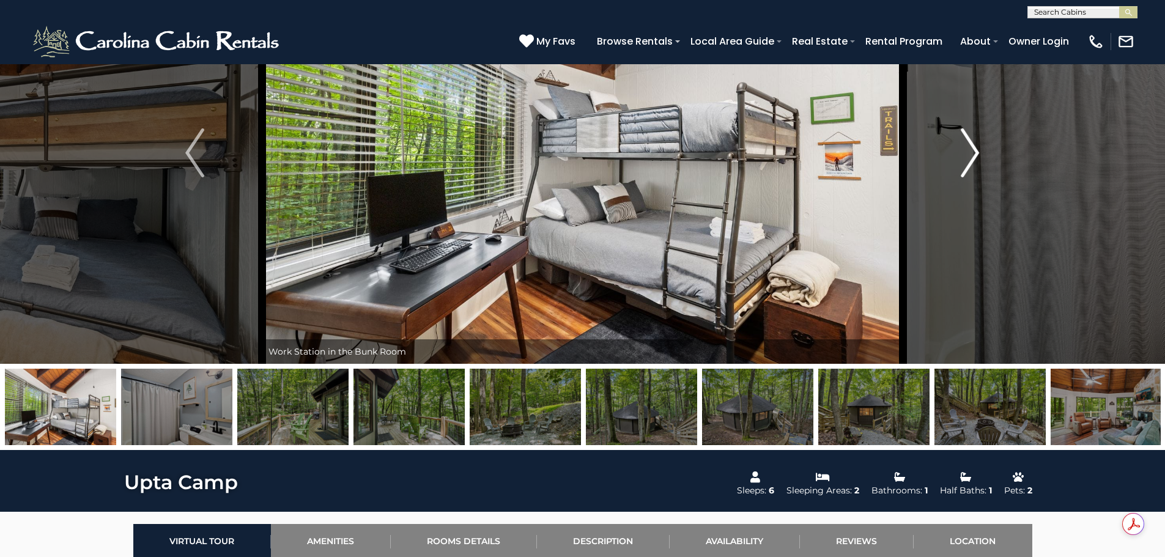
click at [955, 165] on button "Next" at bounding box center [970, 153] width 135 height 422
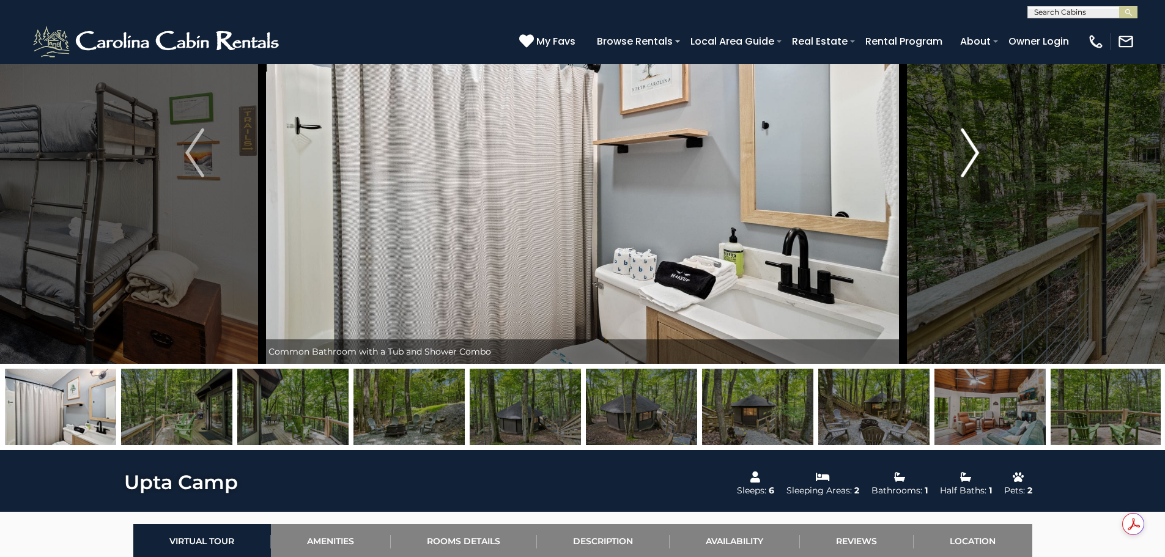
drag, startPoint x: 967, startPoint y: 163, endPoint x: 961, endPoint y: 168, distance: 7.4
click at [966, 165] on img "Next" at bounding box center [970, 152] width 18 height 49
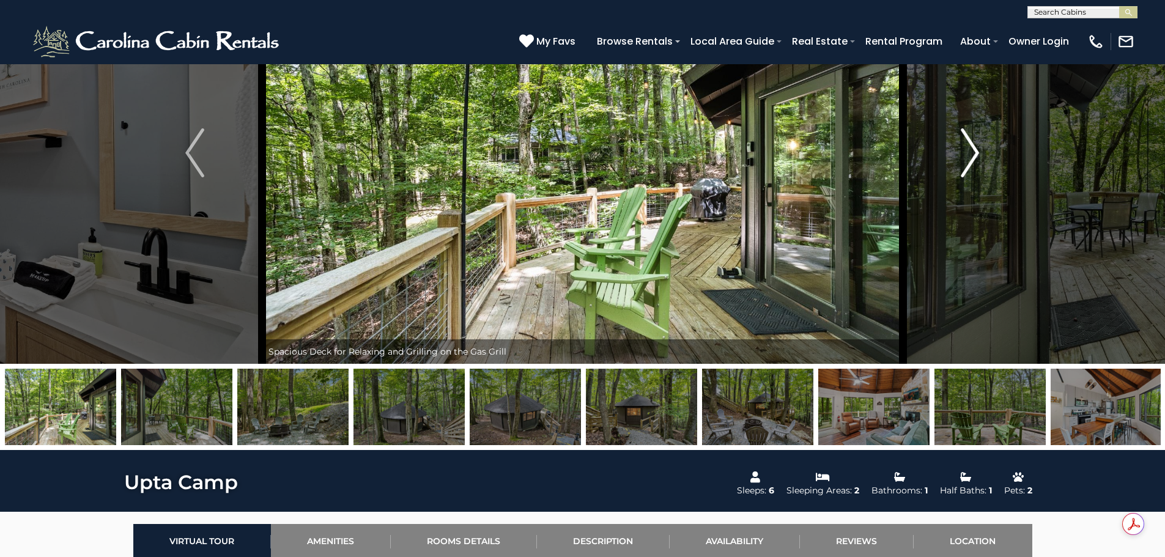
click at [957, 171] on button "Next" at bounding box center [970, 153] width 135 height 422
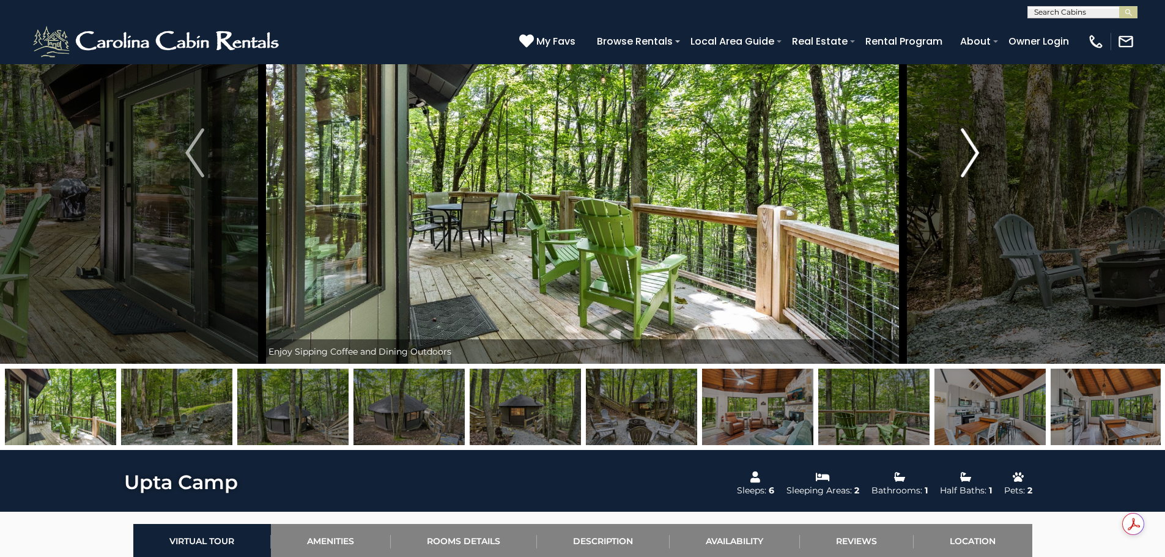
drag, startPoint x: 935, startPoint y: 178, endPoint x: 961, endPoint y: 172, distance: 27.0
click at [961, 172] on img "Next" at bounding box center [970, 152] width 18 height 49
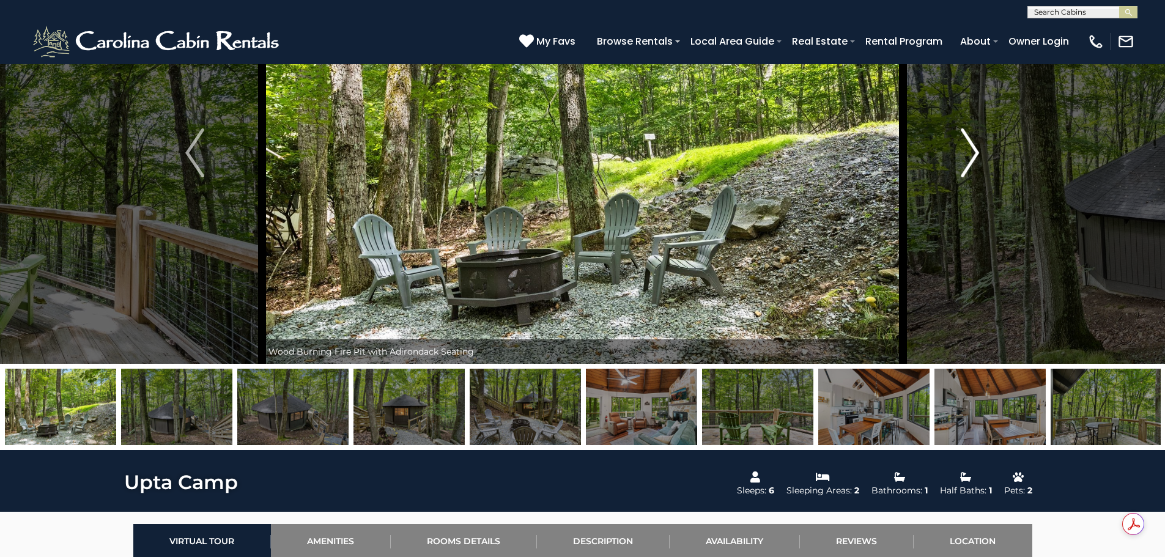
click at [965, 169] on img "Next" at bounding box center [970, 152] width 18 height 49
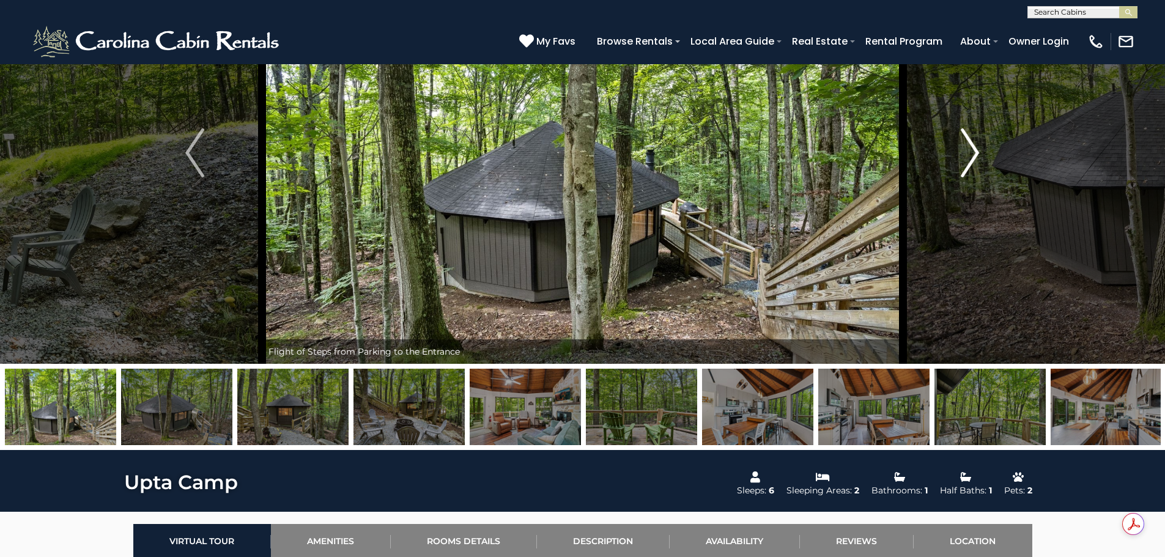
click at [965, 169] on img "Next" at bounding box center [970, 152] width 18 height 49
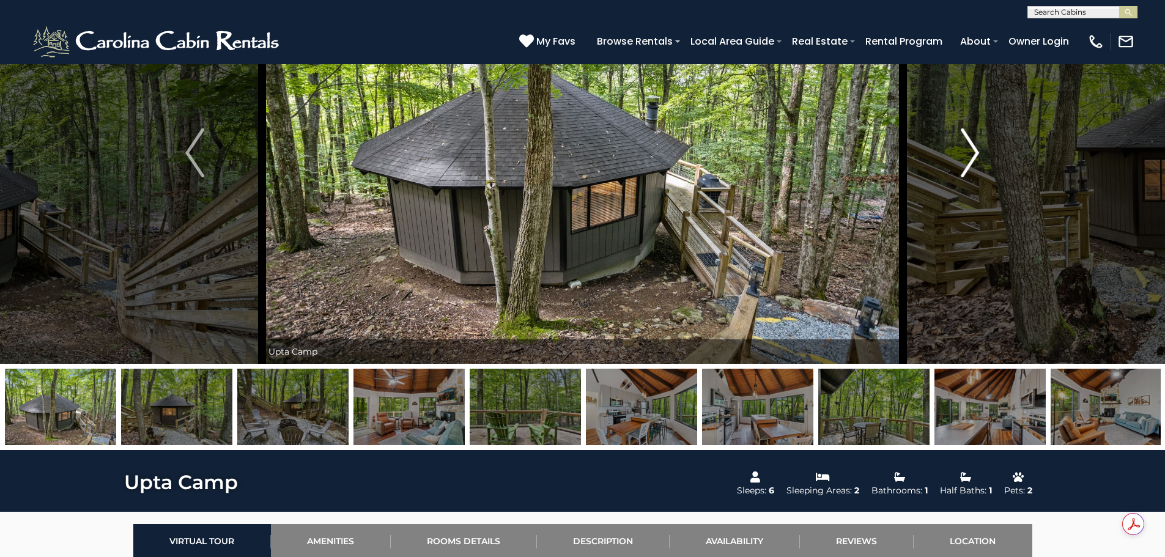
click at [965, 169] on img "Next" at bounding box center [970, 152] width 18 height 49
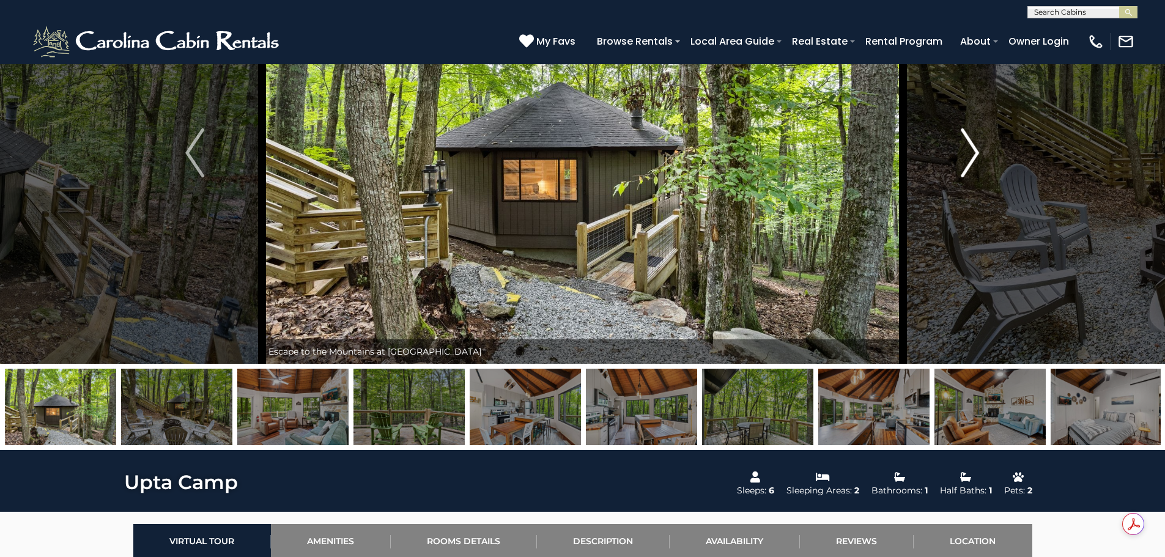
click at [965, 169] on img "Next" at bounding box center [970, 152] width 18 height 49
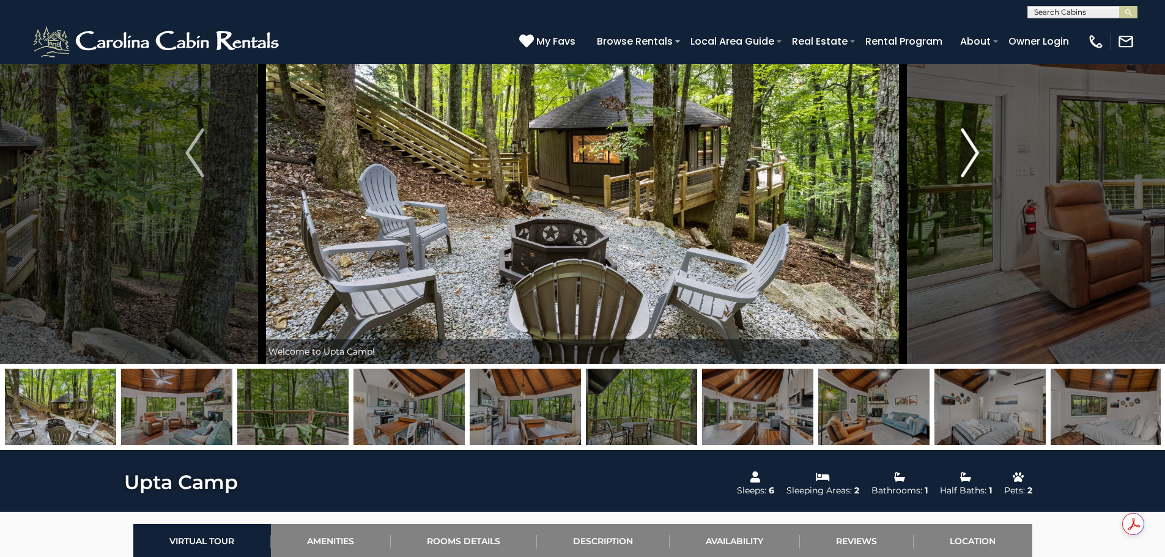
click at [965, 169] on img "Next" at bounding box center [970, 152] width 18 height 49
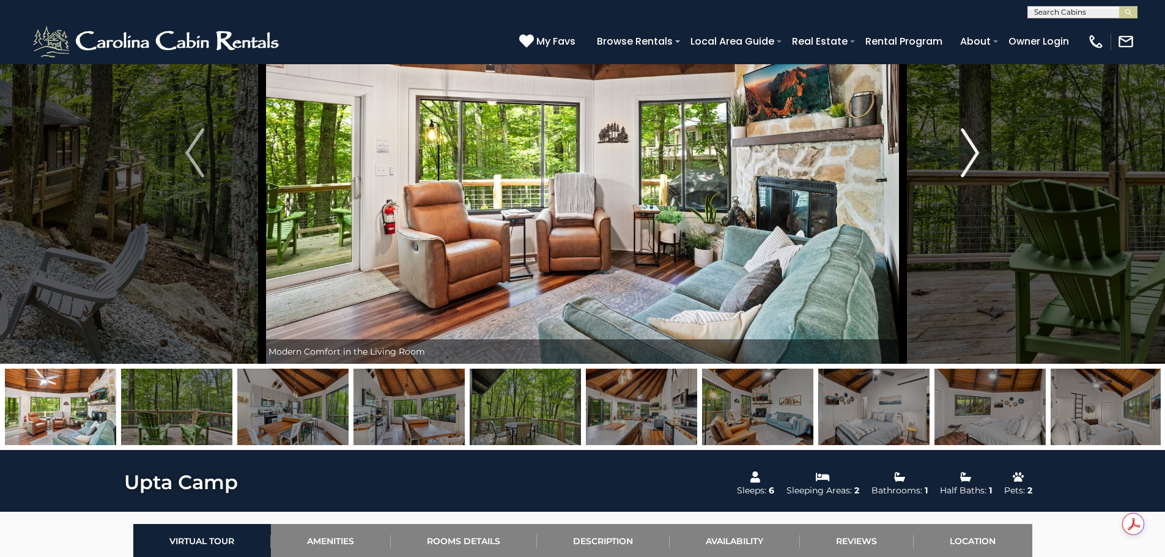
click at [963, 165] on img "Next" at bounding box center [970, 152] width 18 height 49
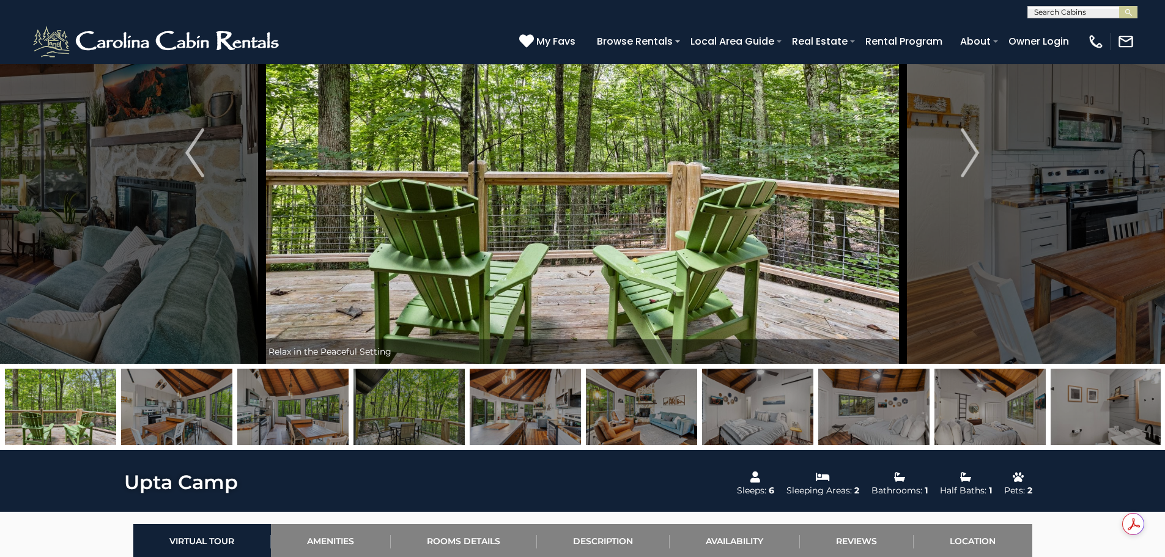
click at [1089, 410] on img at bounding box center [1106, 407] width 111 height 76
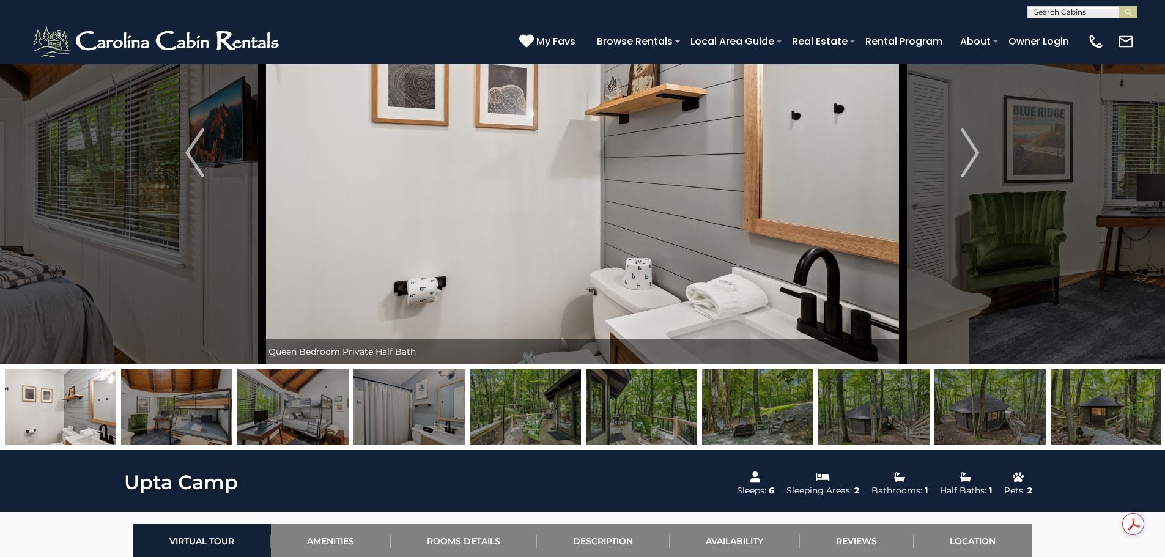
click at [1094, 410] on img at bounding box center [1106, 407] width 111 height 76
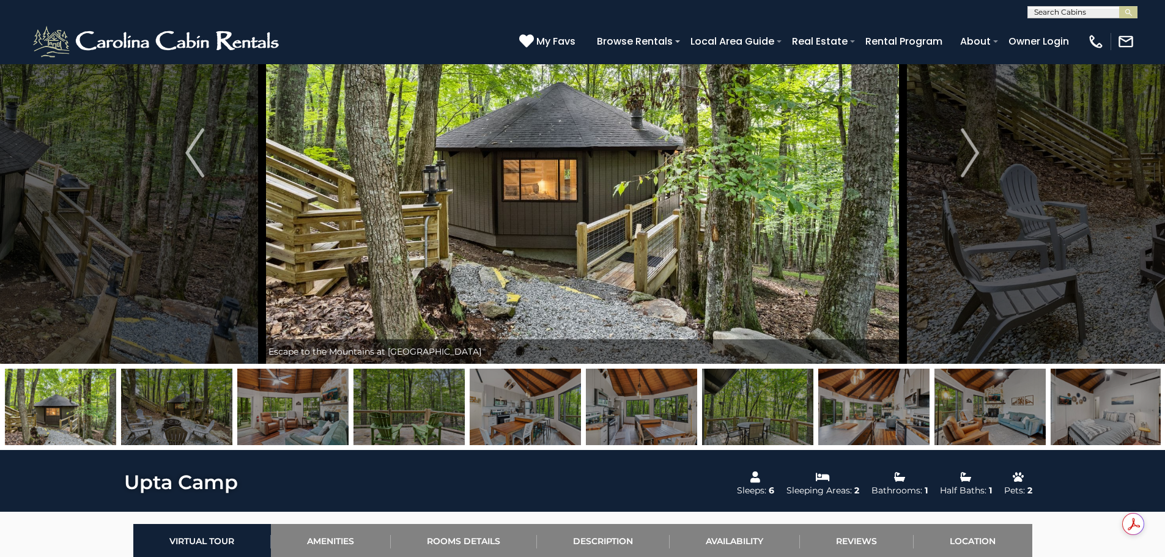
drag, startPoint x: 922, startPoint y: 408, endPoint x: 915, endPoint y: 412, distance: 7.7
click at [915, 412] on img at bounding box center [873, 407] width 111 height 76
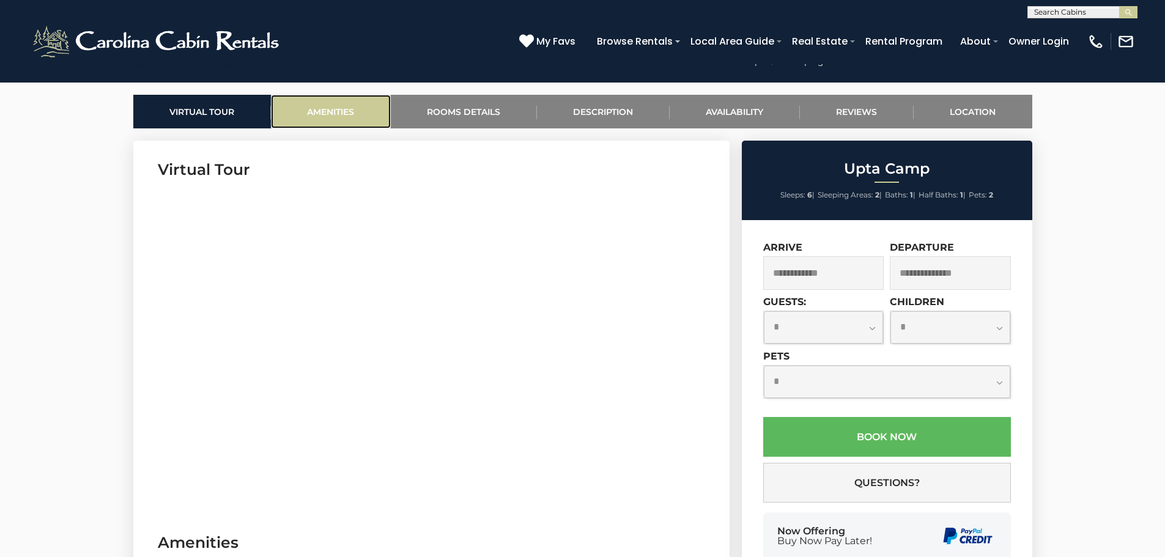
click at [332, 111] on link "Amenities" at bounding box center [331, 112] width 120 height 34
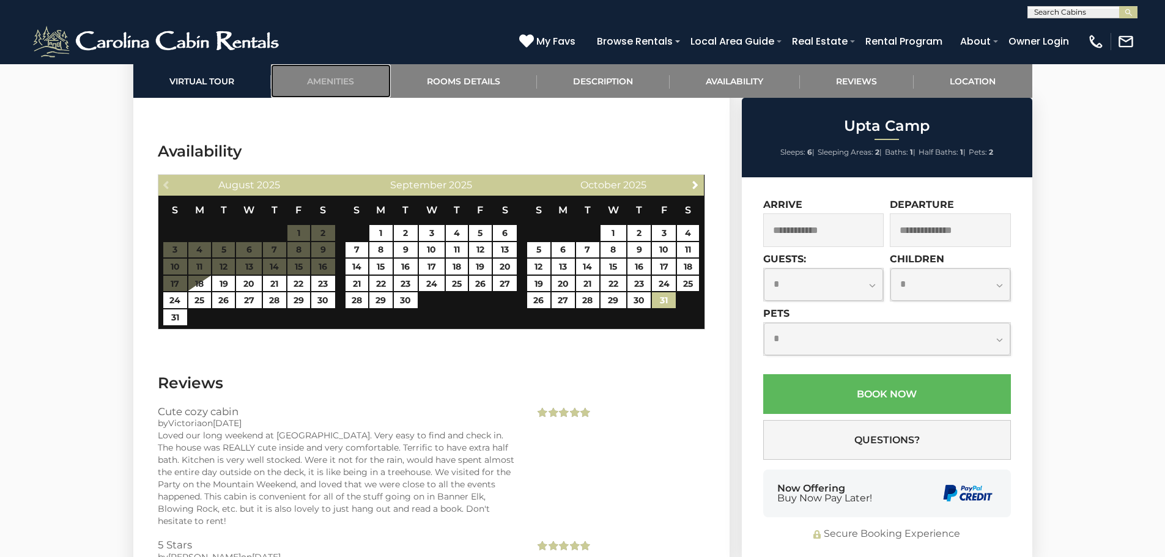
scroll to position [2190, 0]
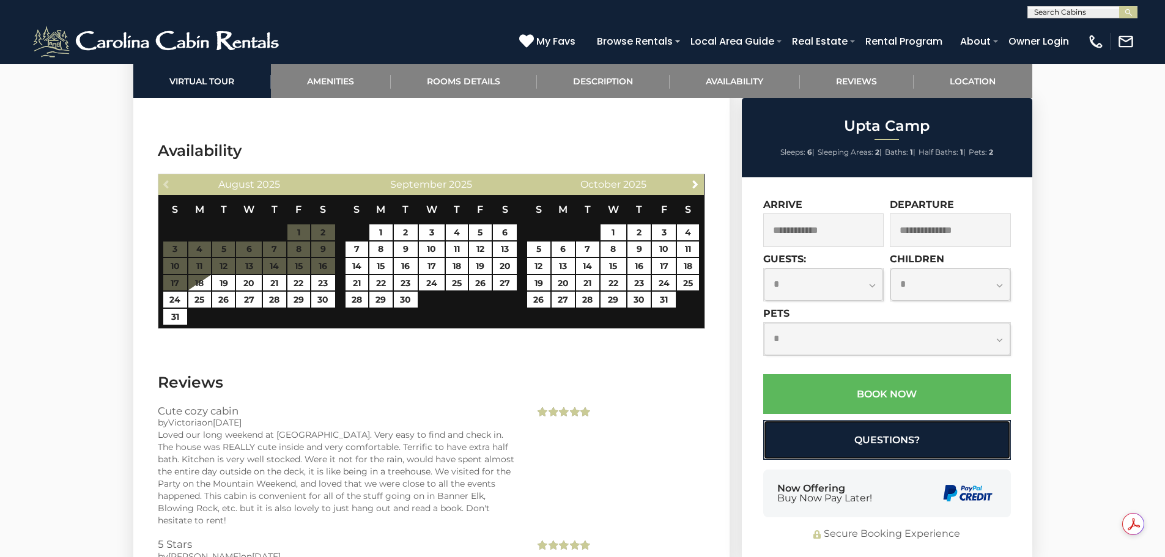
click at [900, 428] on button "Questions?" at bounding box center [887, 440] width 248 height 40
select select "*"
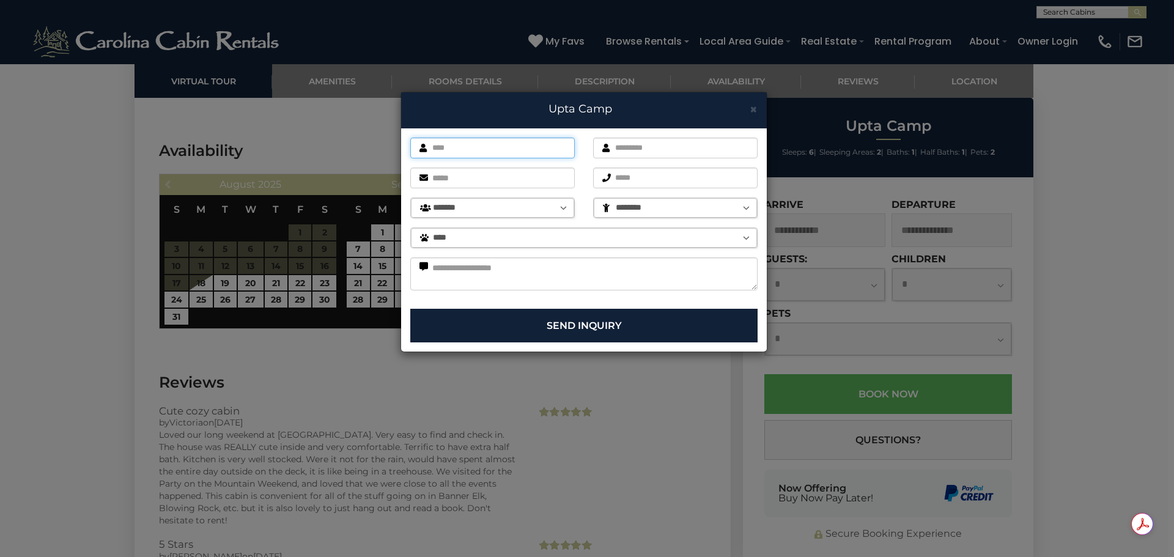
click at [525, 154] on input "text" at bounding box center [492, 148] width 165 height 21
type input "****"
type input "*******"
type input "**********"
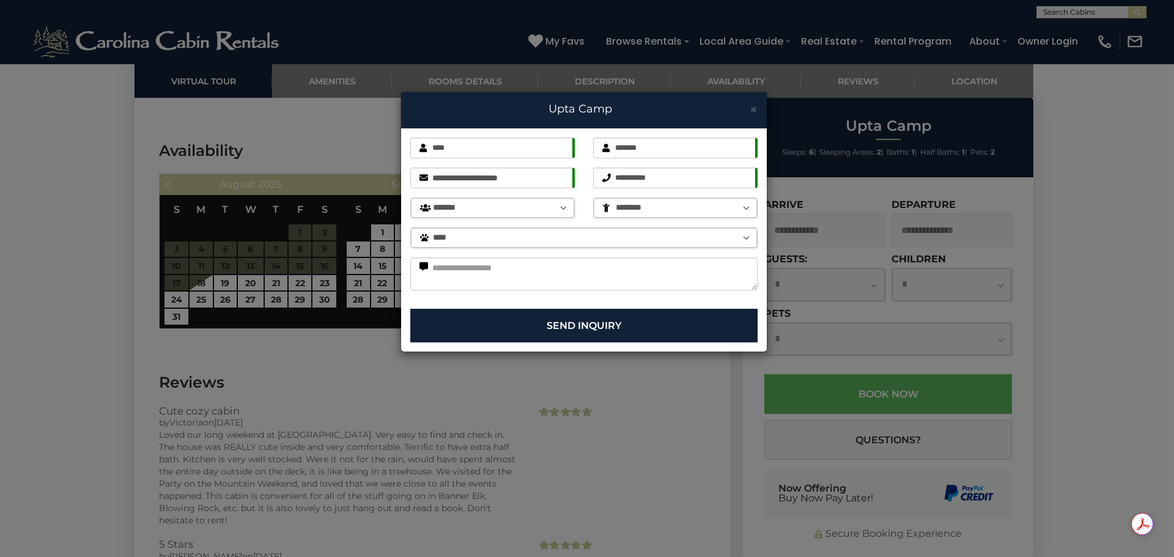
click at [563, 206] on select "******* ******* ******** ******** ******** ******** ********" at bounding box center [492, 208] width 163 height 20
select select "*"
click at [411, 198] on select "******* ******* ******** ******** ******** ******** ********" at bounding box center [492, 208] width 163 height 20
click at [530, 242] on select "**** ***** ******" at bounding box center [584, 238] width 346 height 20
select select "*"
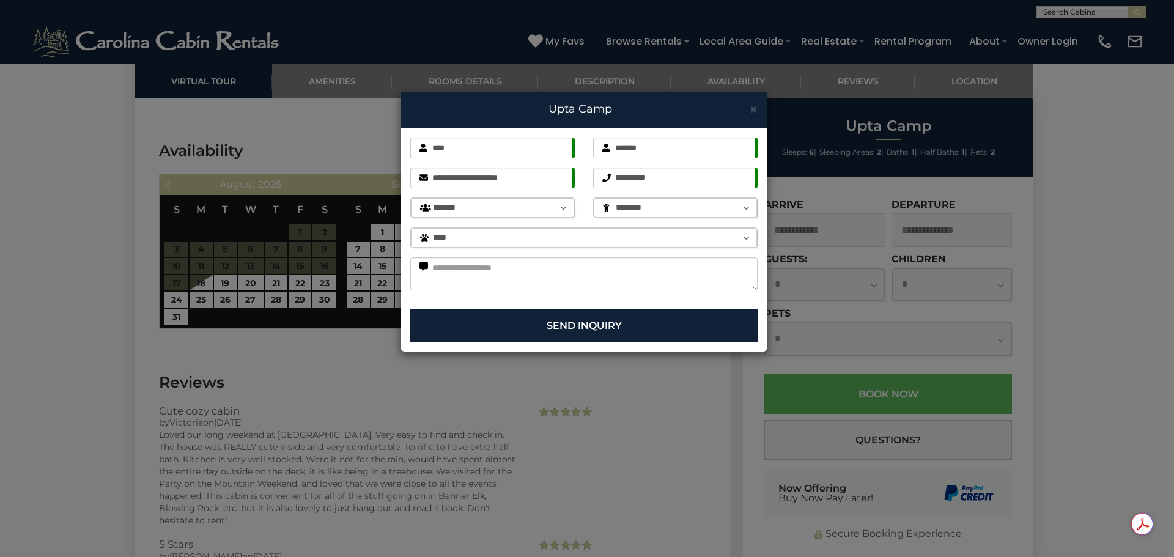
click at [411, 228] on select "**** ***** ******" at bounding box center [584, 238] width 346 height 20
click at [484, 254] on div "**********" at bounding box center [584, 218] width 366 height 180
click at [463, 264] on textarea at bounding box center [583, 273] width 347 height 33
type textarea "*"
drag, startPoint x: 516, startPoint y: 270, endPoint x: 532, endPoint y: 267, distance: 16.2
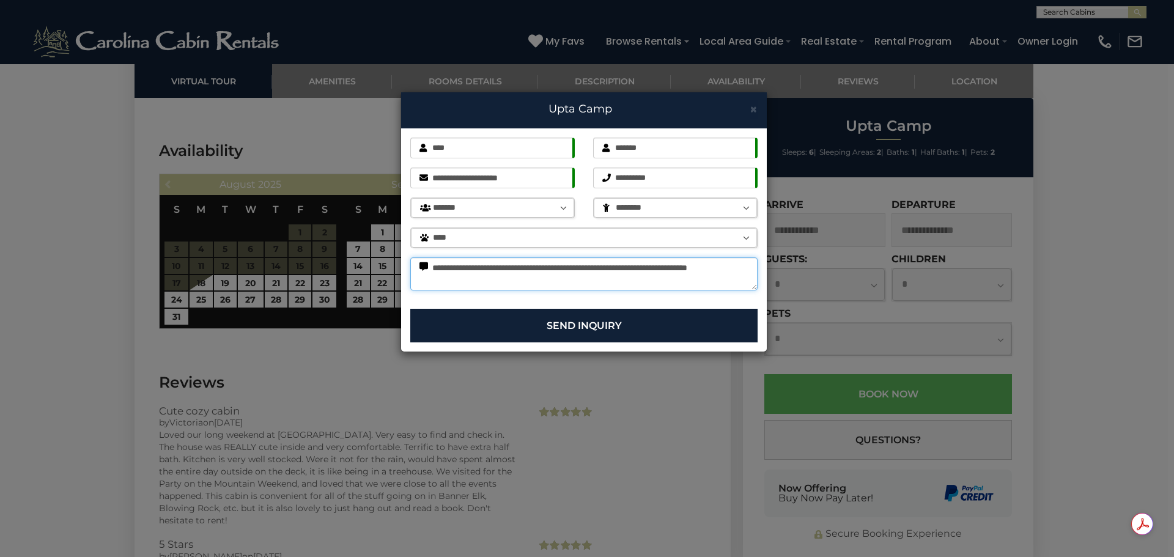
click at [532, 267] on textarea "**********" at bounding box center [583, 273] width 347 height 33
click at [577, 269] on textarea "**********" at bounding box center [583, 273] width 347 height 33
click at [613, 267] on textarea "**********" at bounding box center [583, 273] width 347 height 33
click at [519, 283] on textarea "**********" at bounding box center [583, 273] width 347 height 33
drag, startPoint x: 528, startPoint y: 278, endPoint x: 519, endPoint y: 278, distance: 8.6
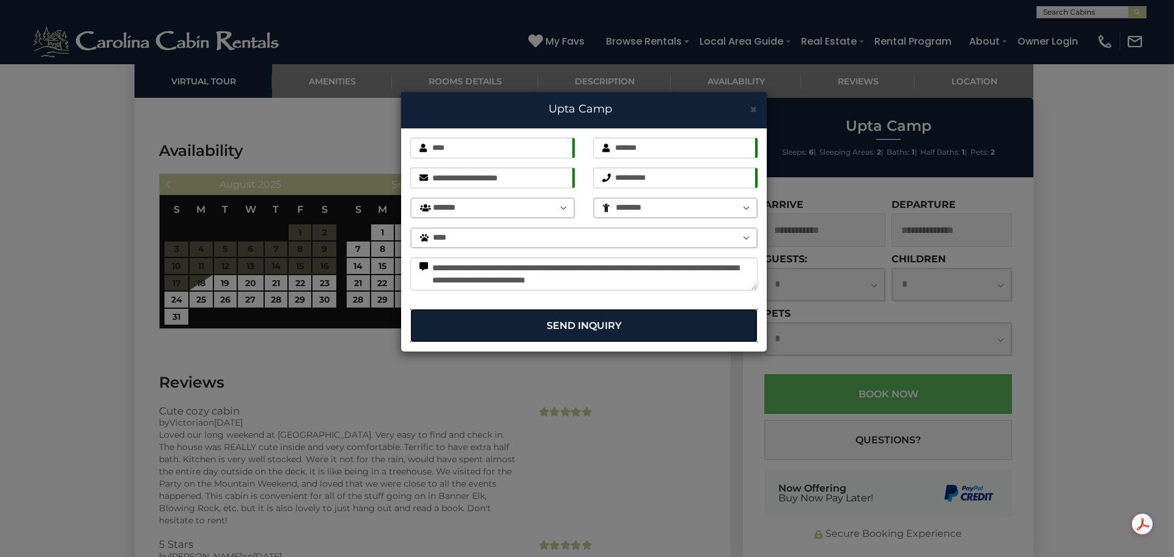
drag, startPoint x: 516, startPoint y: 278, endPoint x: 463, endPoint y: 322, distance: 68.7
click at [462, 320] on button "Send Inquiry" at bounding box center [583, 326] width 347 height 34
drag, startPoint x: 516, startPoint y: 275, endPoint x: 523, endPoint y: 285, distance: 11.9
click at [523, 285] on textarea "**********" at bounding box center [583, 273] width 347 height 33
click at [544, 281] on textarea "**********" at bounding box center [583, 273] width 347 height 33
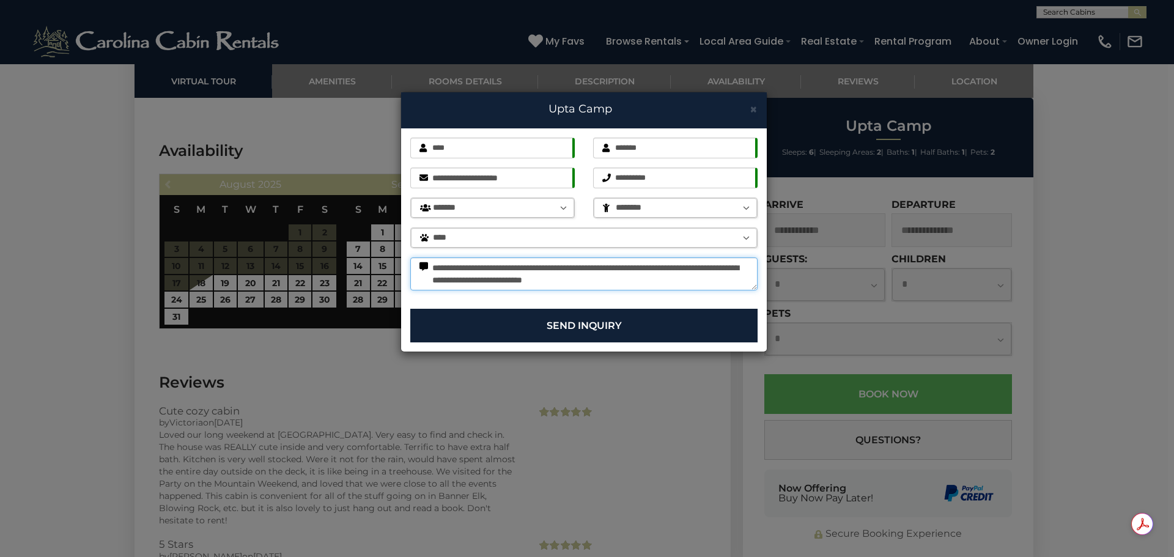
click at [689, 282] on textarea "**********" at bounding box center [583, 273] width 347 height 33
click at [470, 276] on textarea "**********" at bounding box center [583, 273] width 347 height 33
type textarea "**********"
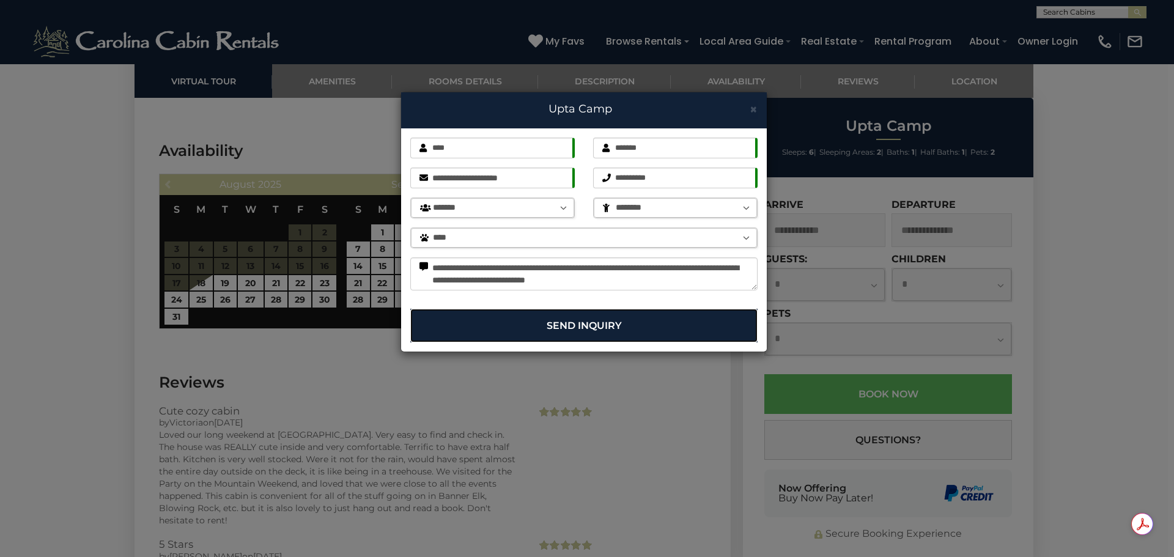
click at [618, 325] on button "Send Inquiry" at bounding box center [583, 326] width 347 height 34
drag, startPoint x: 618, startPoint y: 325, endPoint x: 569, endPoint y: 327, distance: 49.0
click at [569, 327] on button "Send Inquiry" at bounding box center [583, 326] width 347 height 34
click at [1101, 297] on div "**********" at bounding box center [587, 278] width 1174 height 557
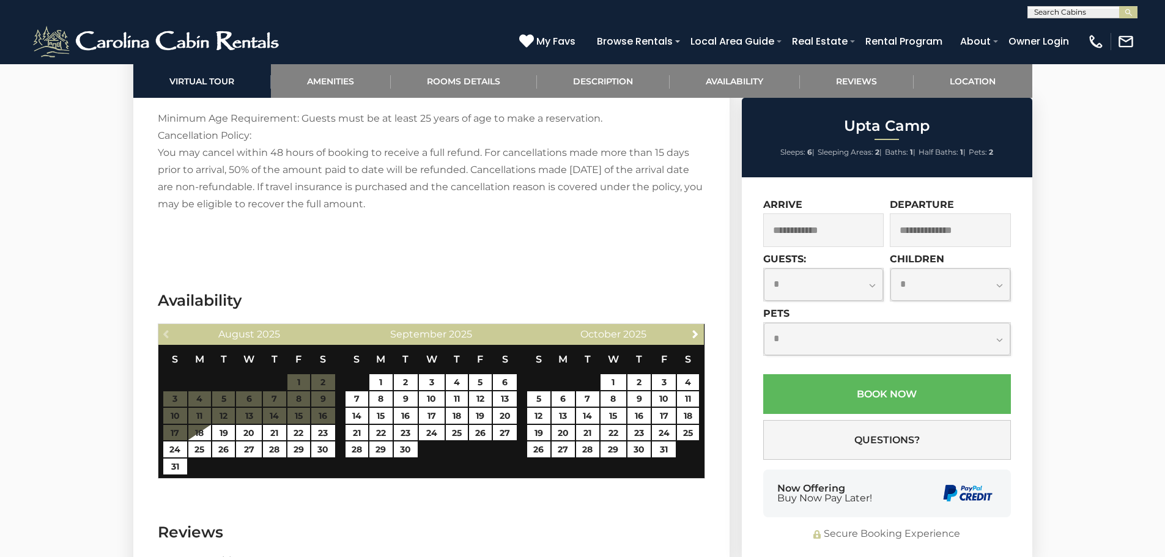
scroll to position [2040, 0]
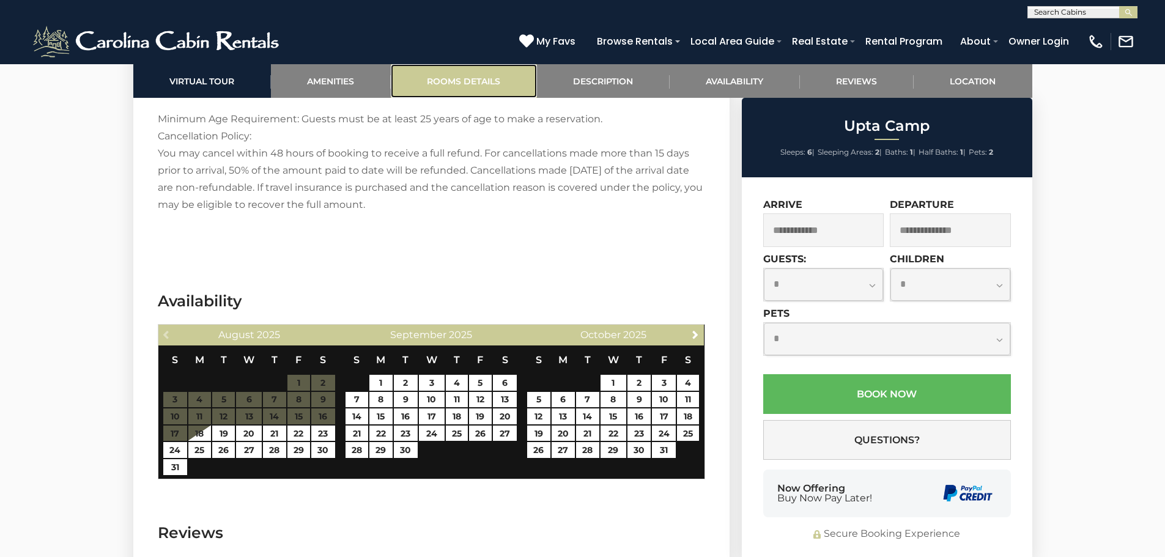
click at [451, 83] on link "Rooms Details" at bounding box center [464, 81] width 146 height 34
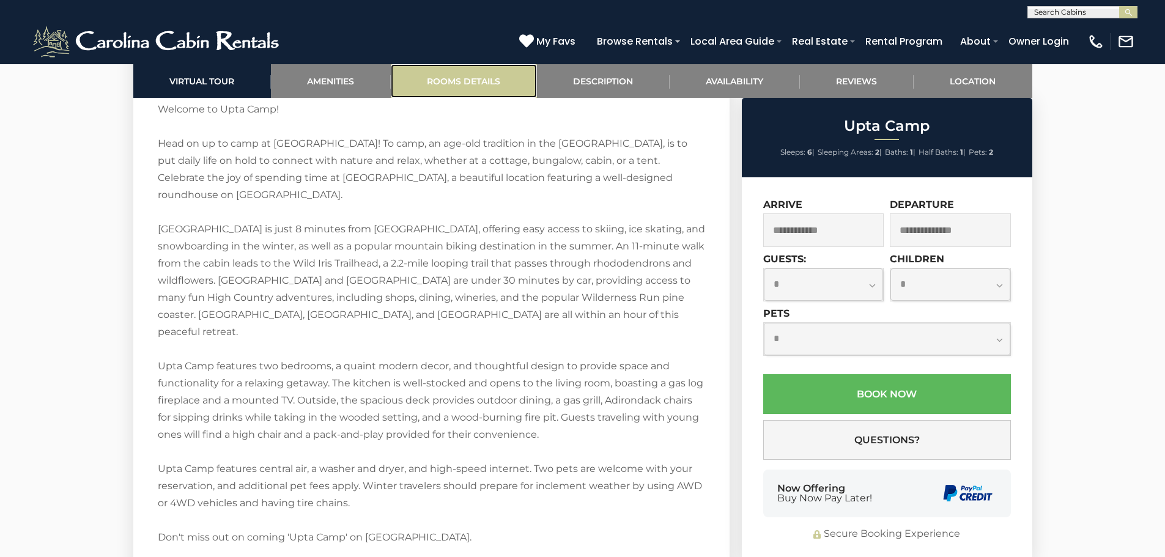
scroll to position [1361, 0]
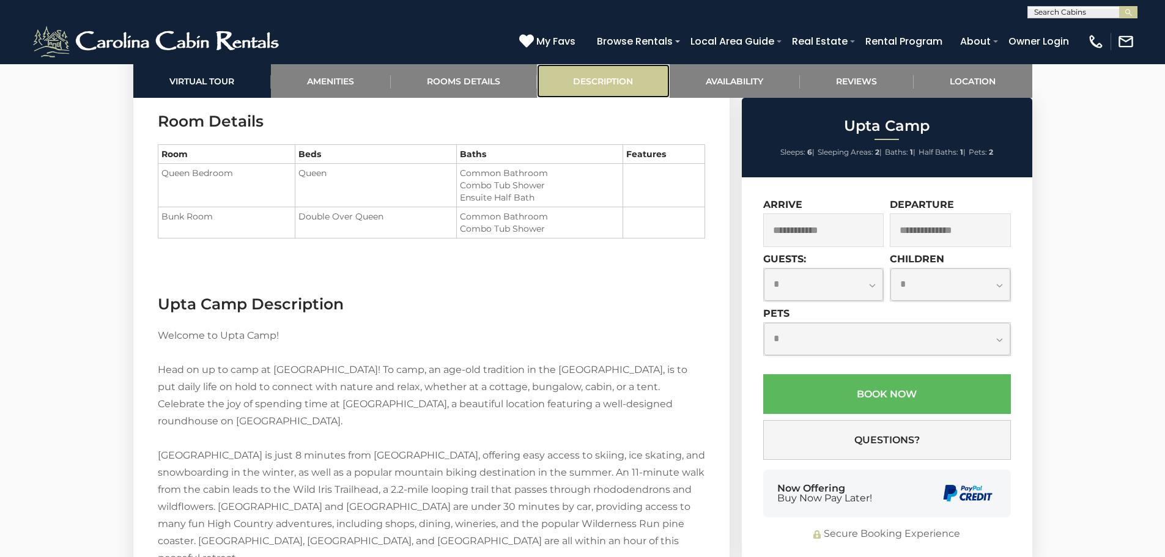
drag, startPoint x: 450, startPoint y: 83, endPoint x: 607, endPoint y: 86, distance: 156.6
click at [607, 86] on link "Description" at bounding box center [603, 81] width 133 height 34
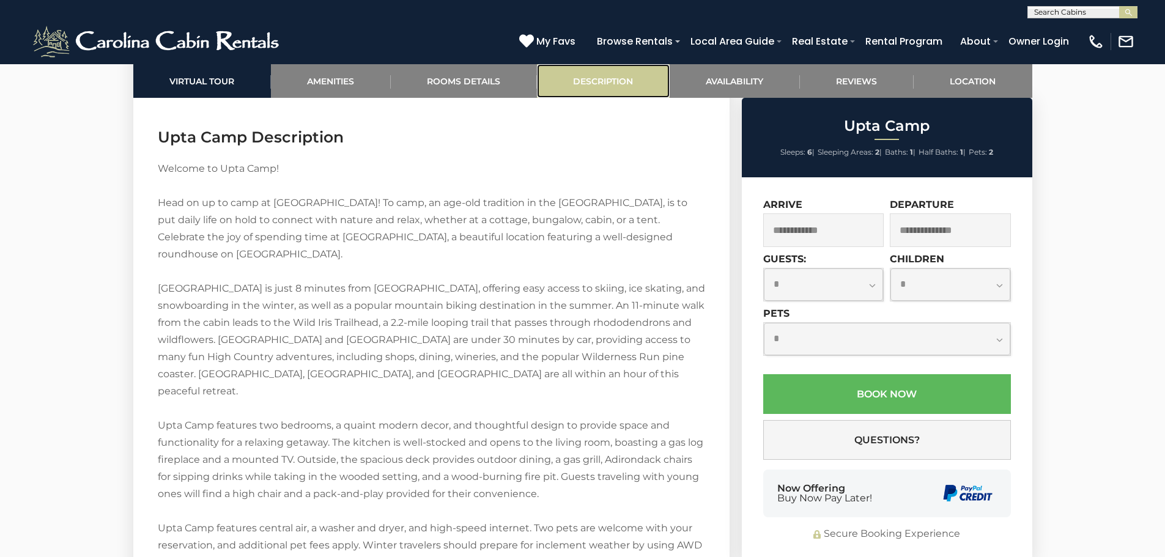
scroll to position [1544, 0]
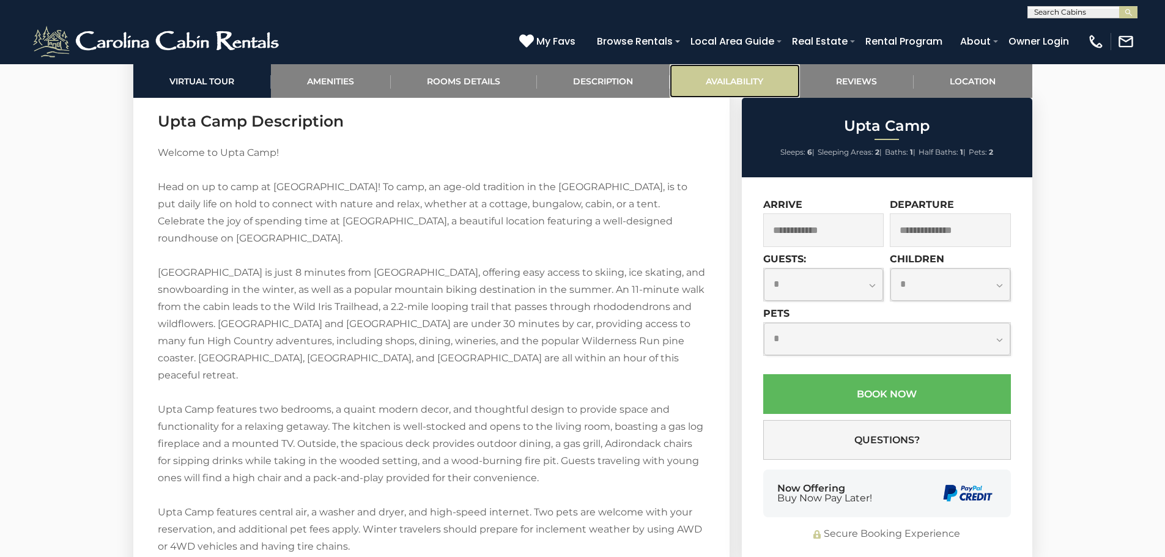
click at [732, 84] on link "Availability" at bounding box center [735, 81] width 130 height 34
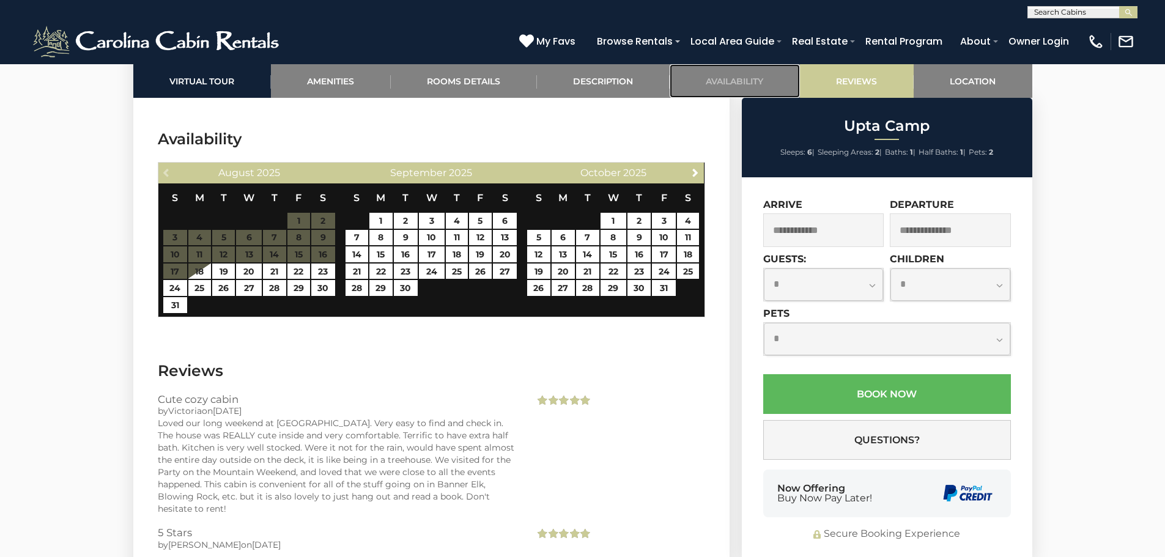
scroll to position [2202, 0]
click at [846, 83] on link "Reviews" at bounding box center [857, 81] width 114 height 34
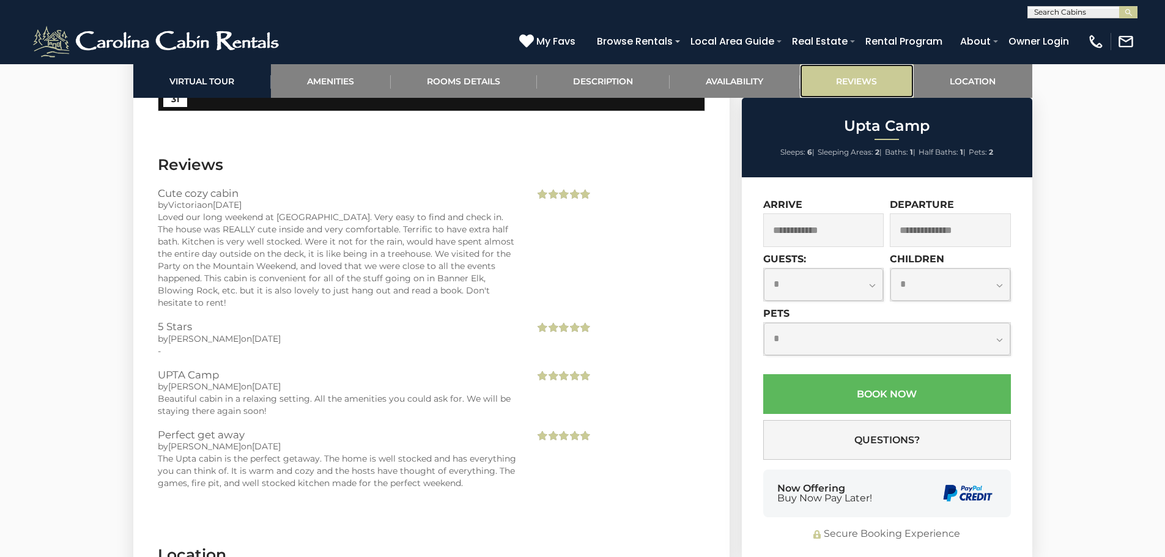
scroll to position [2434, 0]
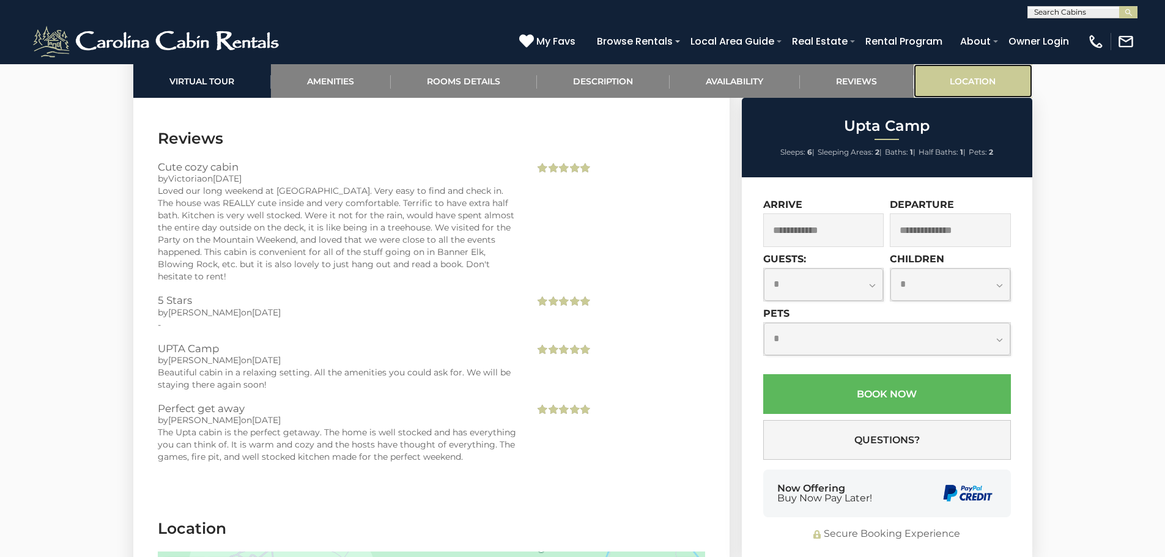
click at [941, 87] on link "Location" at bounding box center [973, 81] width 119 height 34
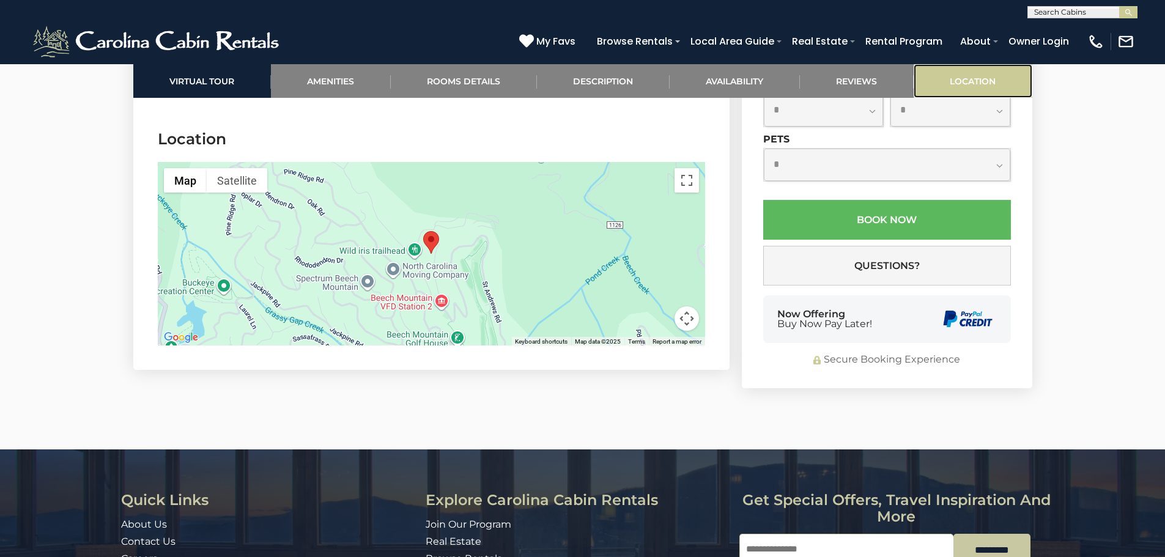
scroll to position [2824, 0]
